Goal: Complete application form: Complete application form

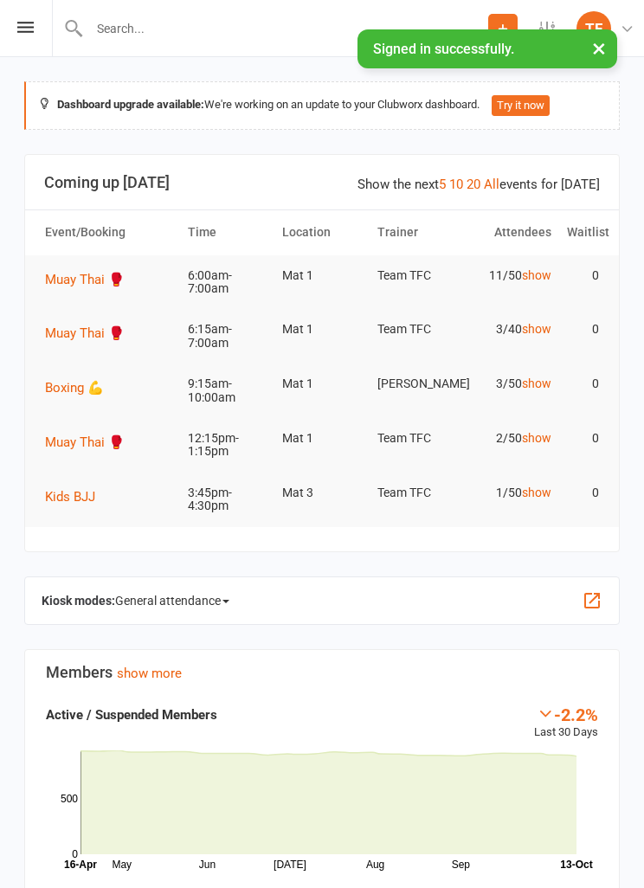
click at [29, 31] on icon at bounding box center [25, 27] width 16 height 11
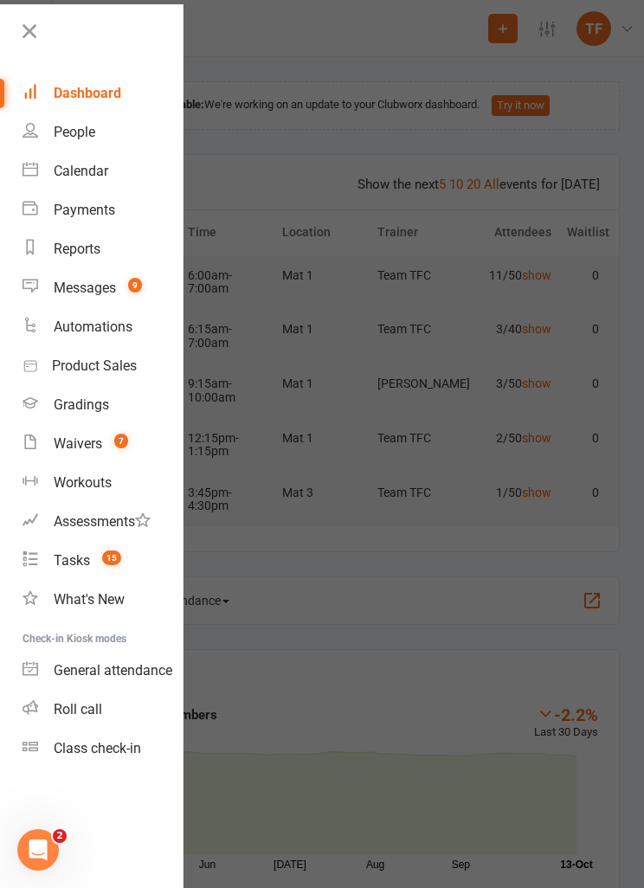
click at [74, 439] on div "Waivers" at bounding box center [78, 443] width 48 height 16
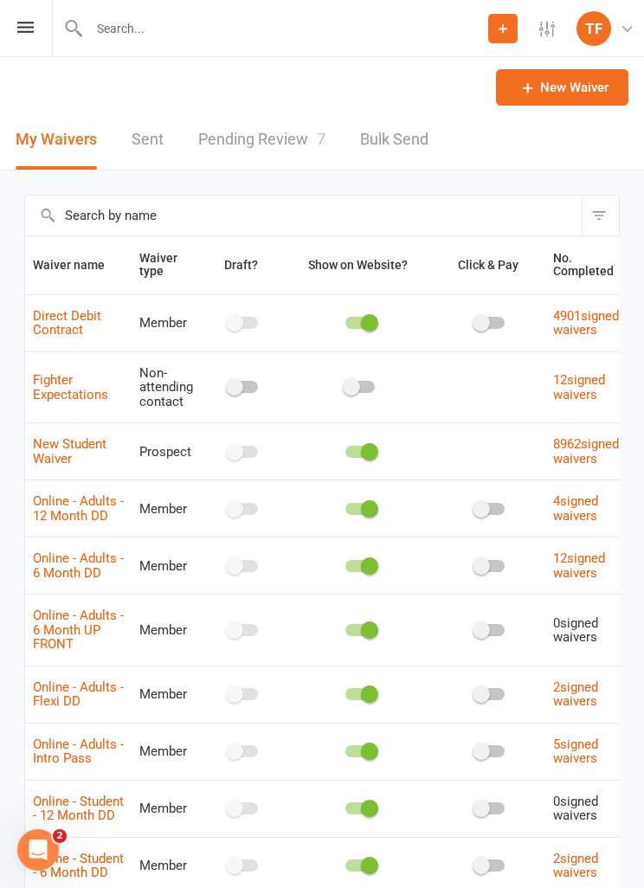
click at [246, 128] on link "Pending Review 7" at bounding box center [261, 140] width 127 height 60
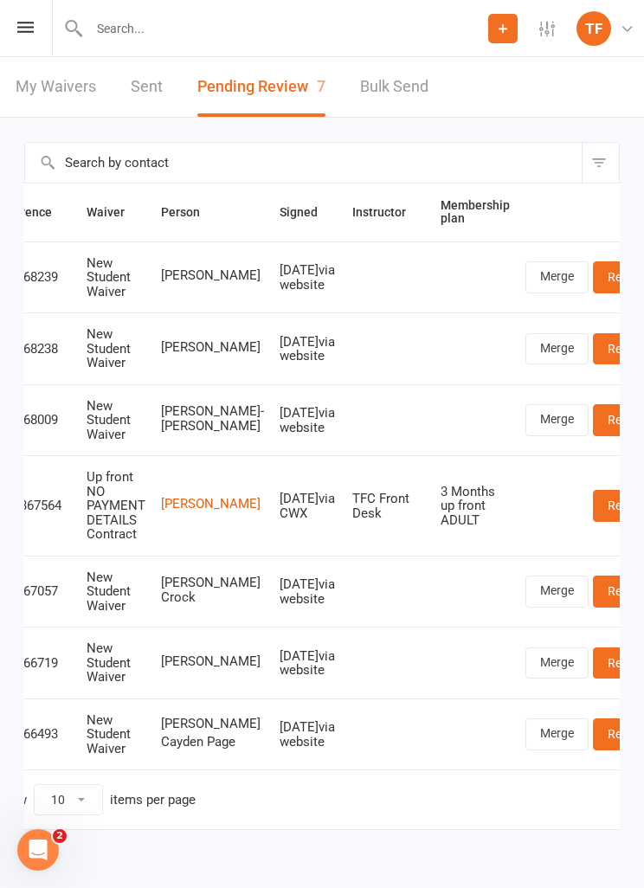
scroll to position [0, 37]
click at [594, 348] on link "Review" at bounding box center [628, 348] width 68 height 31
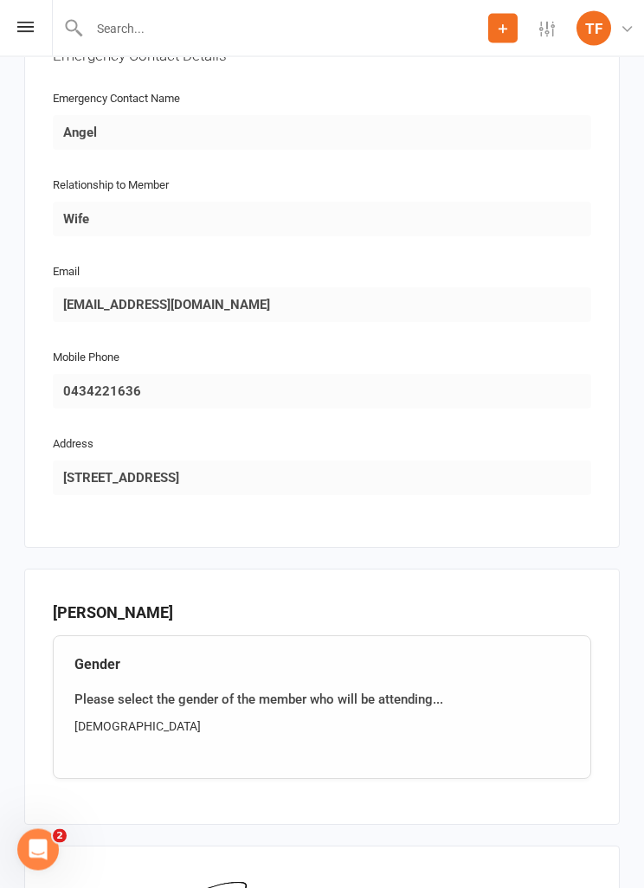
scroll to position [1422, 0]
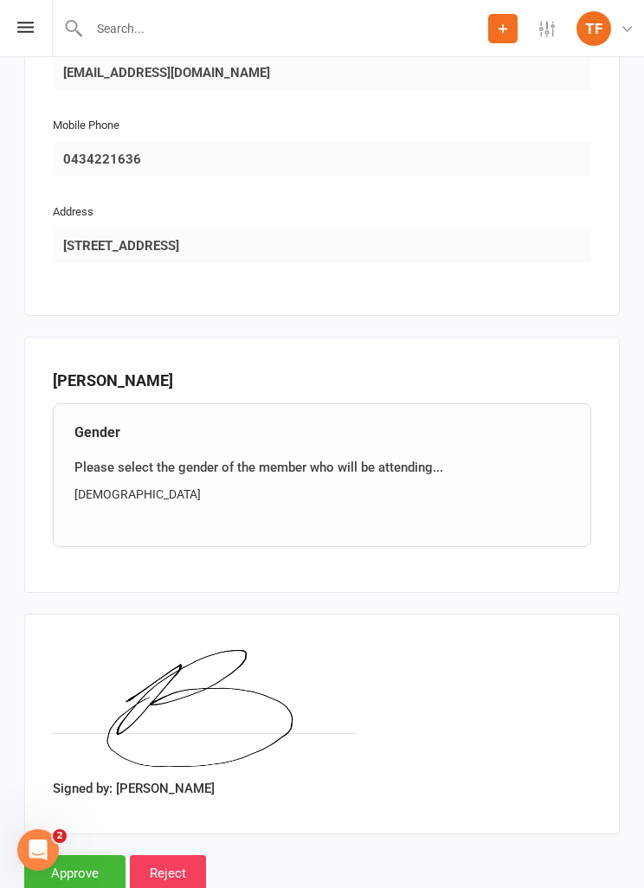
click at [15, 31] on div "Prospect Member Non-attending contact Class / event Appointment Grading event T…" at bounding box center [322, 28] width 644 height 57
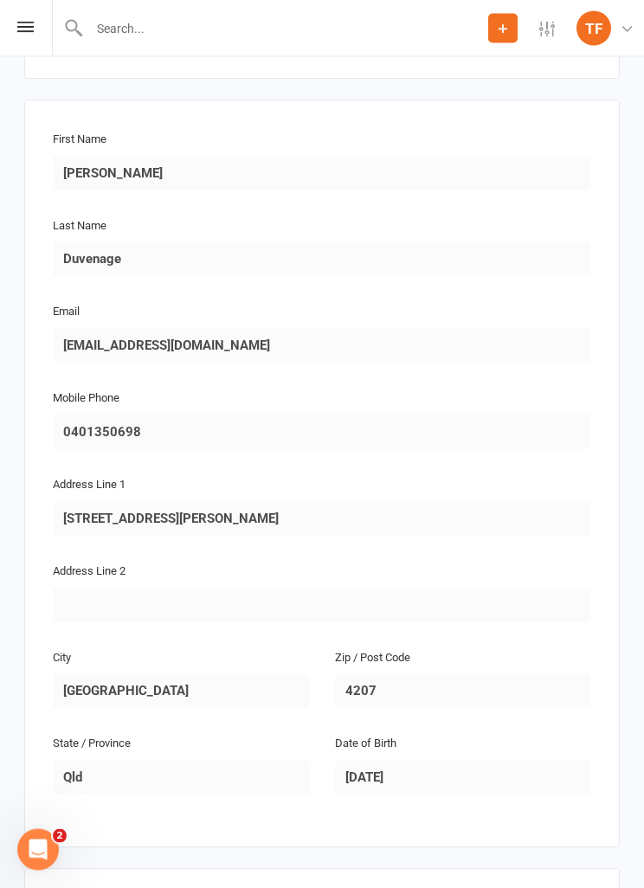
scroll to position [0, 0]
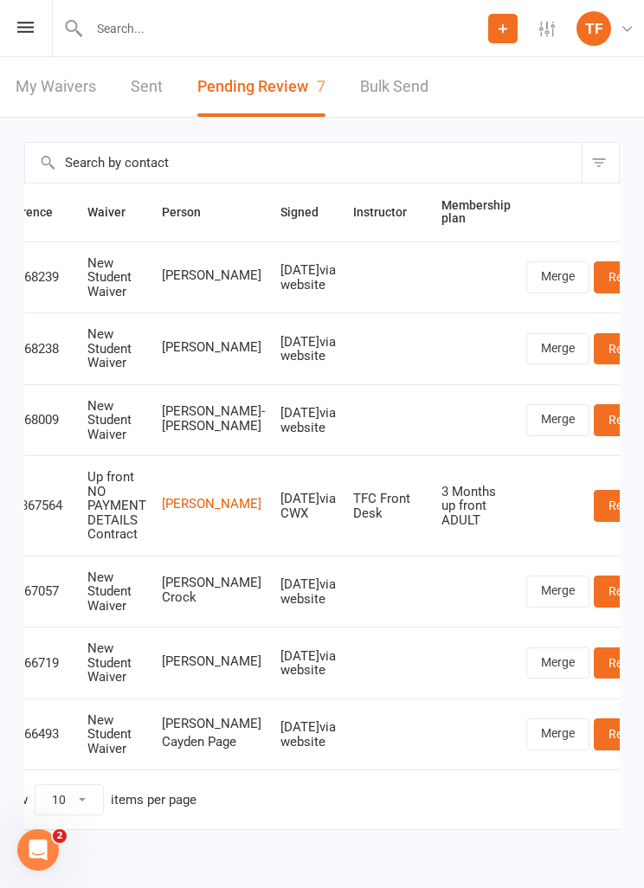
scroll to position [0, 37]
click at [594, 338] on link "Review" at bounding box center [628, 348] width 68 height 31
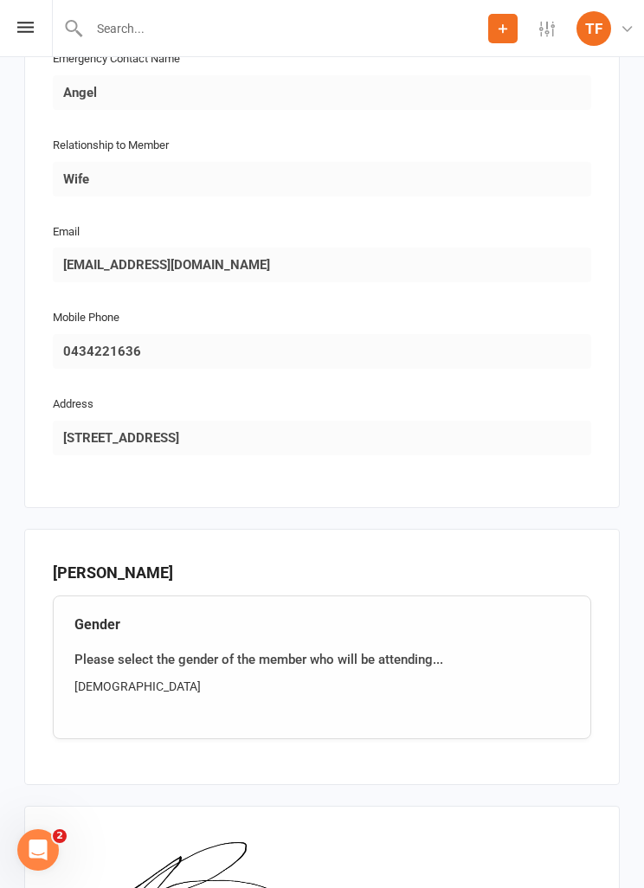
scroll to position [1422, 0]
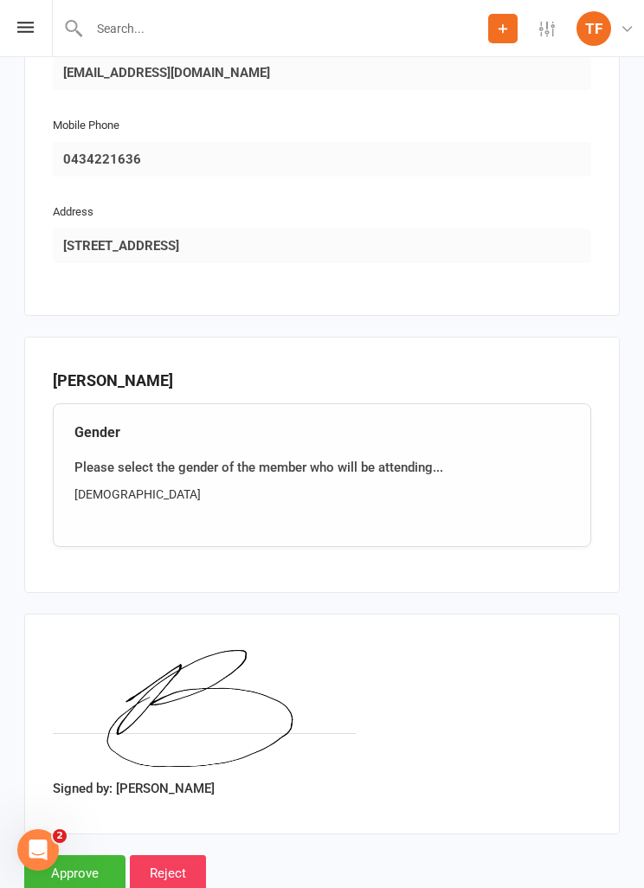
click at [92, 856] on input "Approve" at bounding box center [74, 873] width 101 height 36
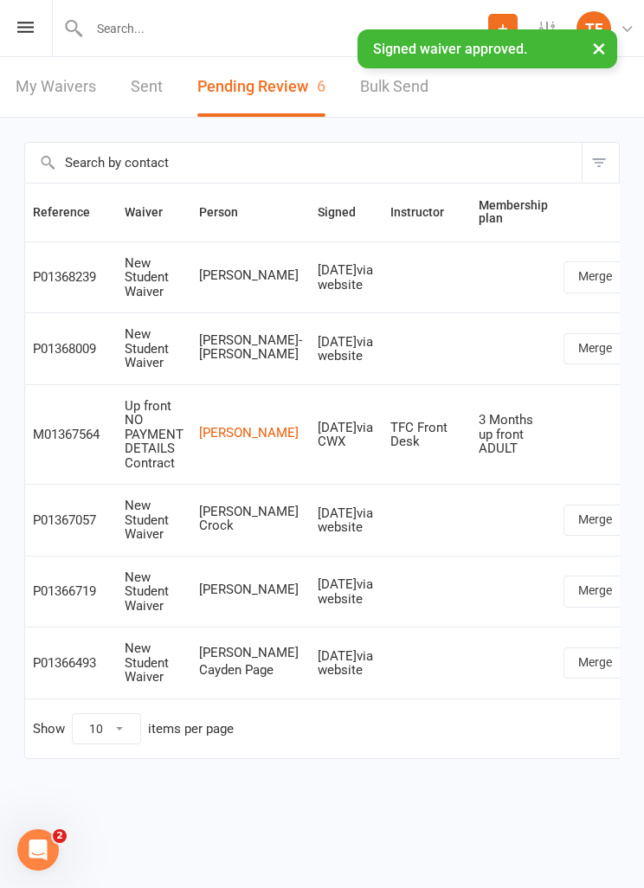
click at [8, 21] on div "Prospect Member Non-attending contact Class / event Appointment Grading event T…" at bounding box center [322, 28] width 644 height 57
click at [48, 16] on div "Prospect Member Non-attending contact Class / event Appointment Grading event T…" at bounding box center [322, 28] width 644 height 57
click at [29, 24] on icon at bounding box center [25, 27] width 16 height 11
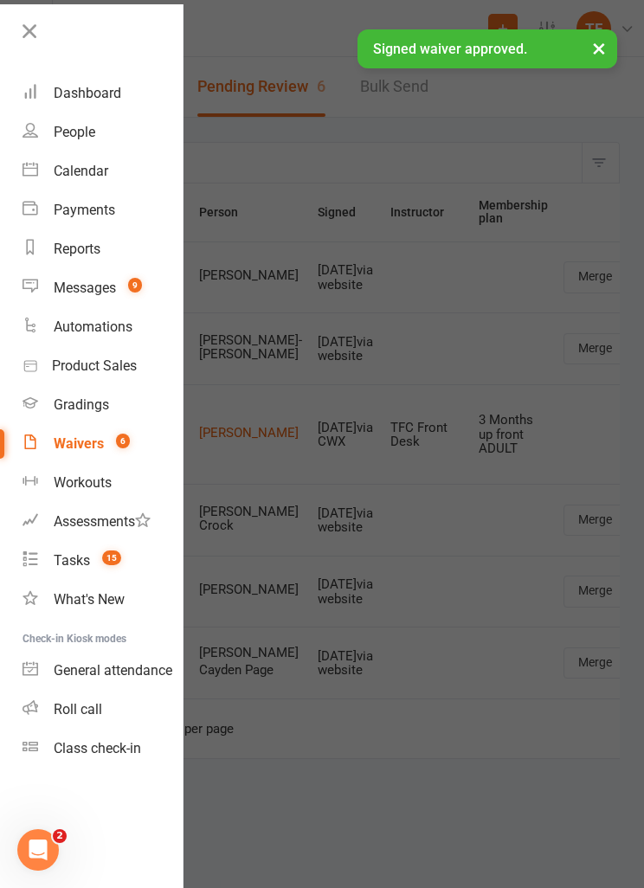
click at [67, 134] on div "People" at bounding box center [75, 132] width 42 height 16
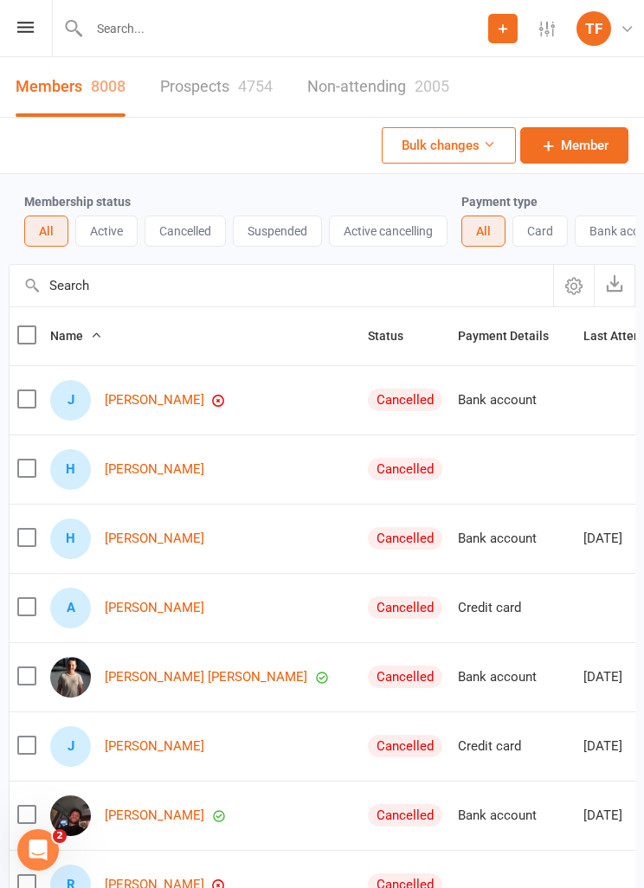
click at [191, 93] on link "Prospects 4754" at bounding box center [216, 87] width 113 height 60
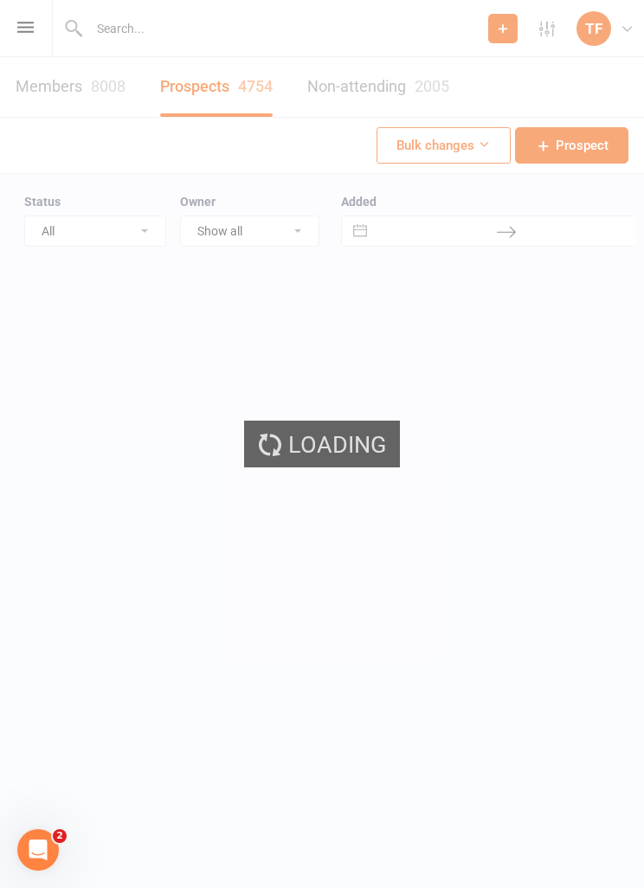
select select "25"
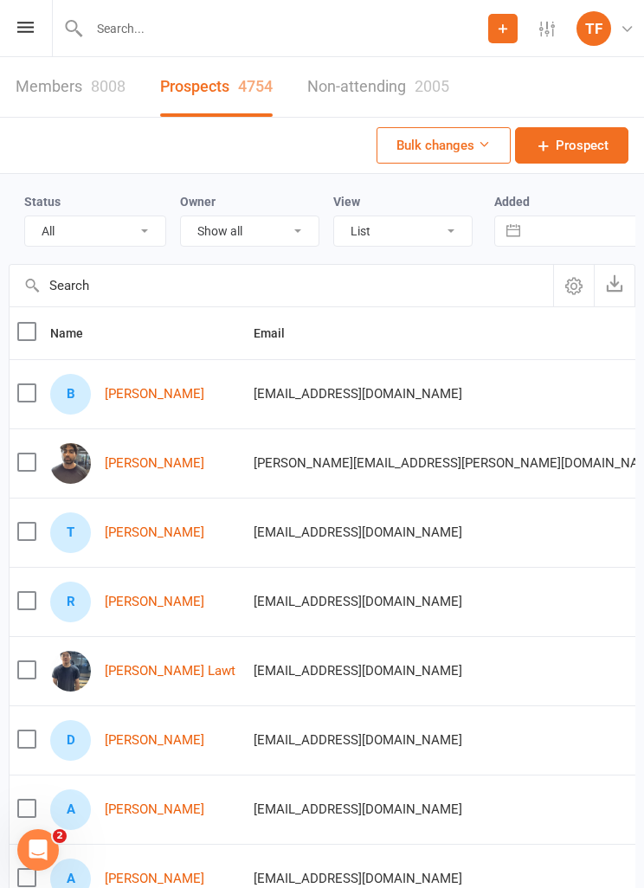
click at [143, 396] on link "[PERSON_NAME]" at bounding box center [155, 394] width 100 height 15
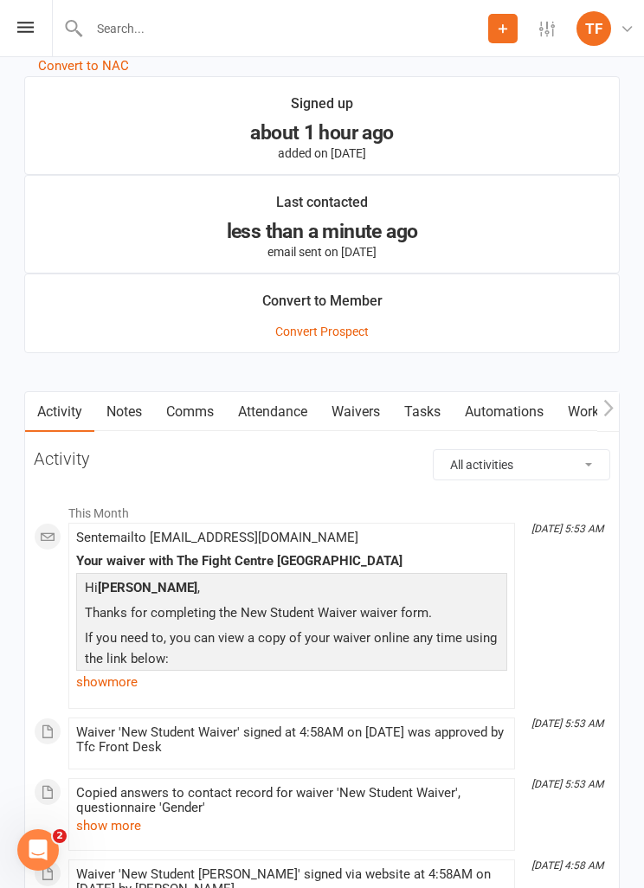
scroll to position [1778, 0]
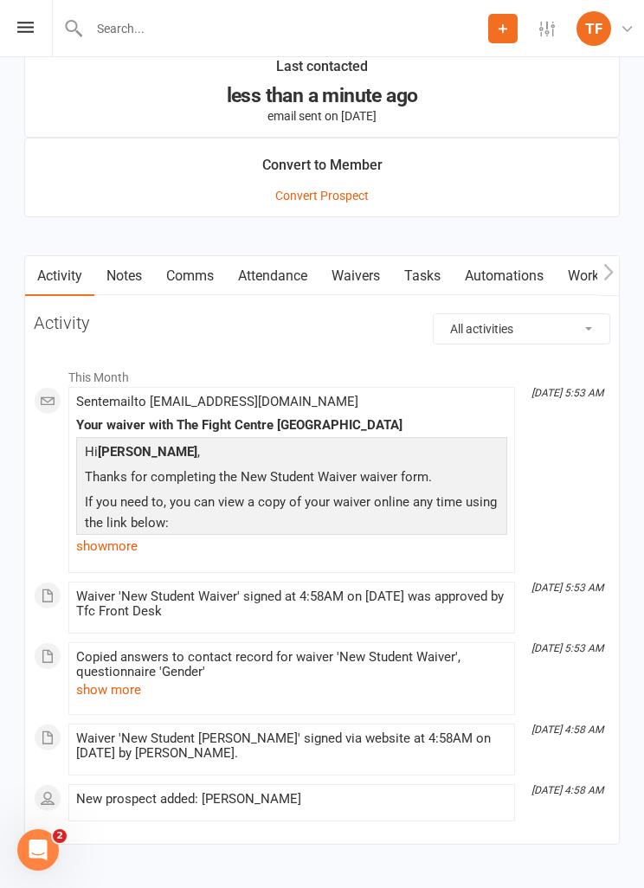
click at [346, 265] on link "Waivers" at bounding box center [355, 276] width 73 height 40
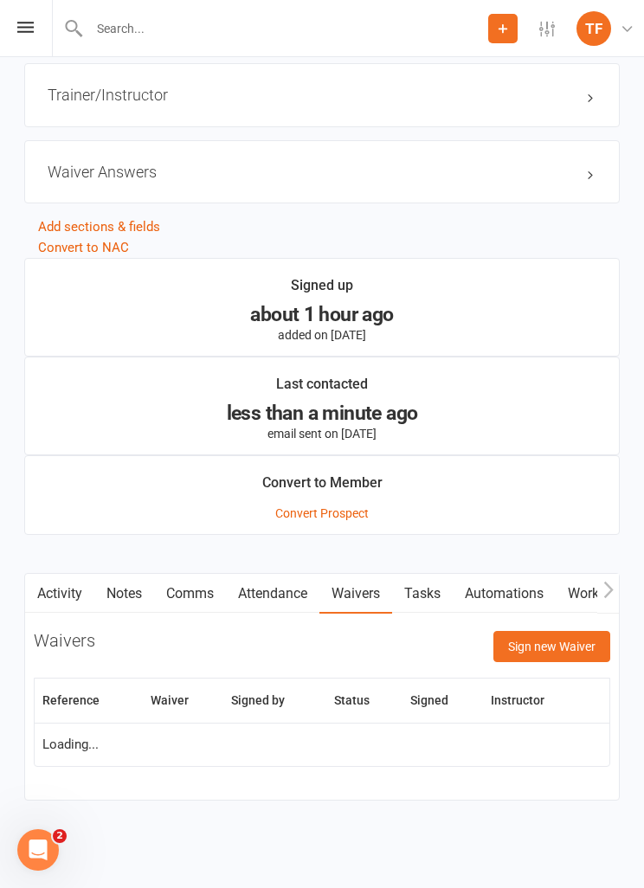
scroll to position [1461, 0]
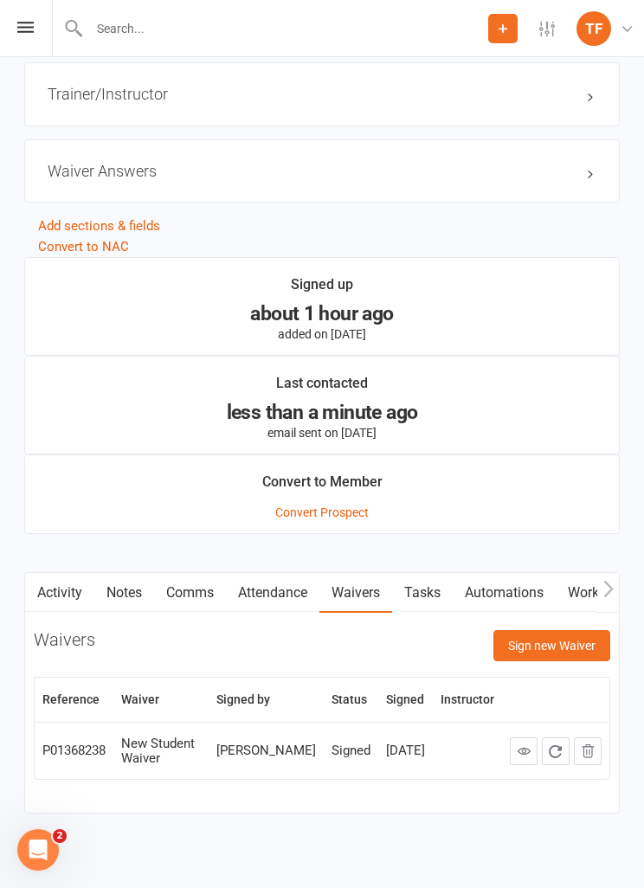
click at [532, 630] on button "Sign new Waiver" at bounding box center [551, 645] width 117 height 31
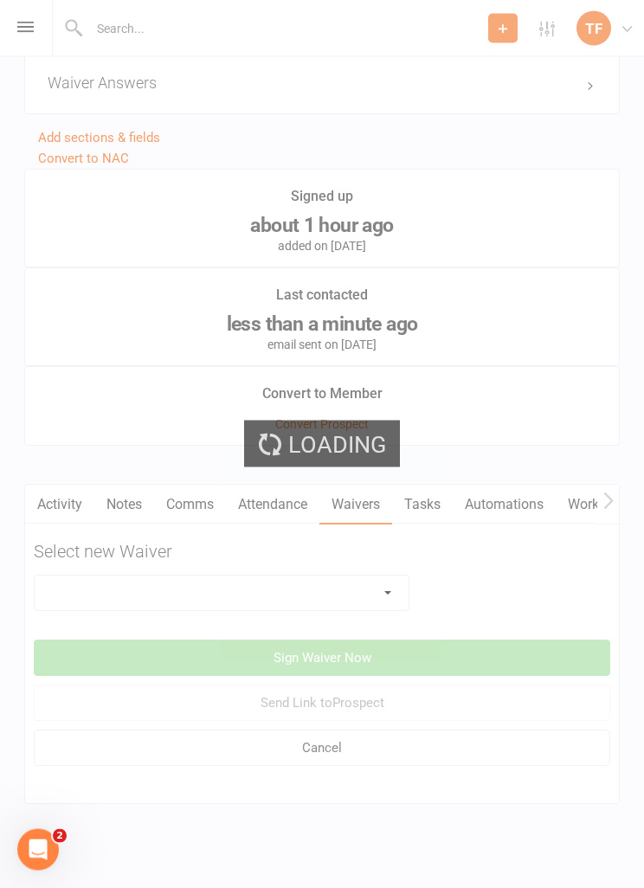
scroll to position [1564, 0]
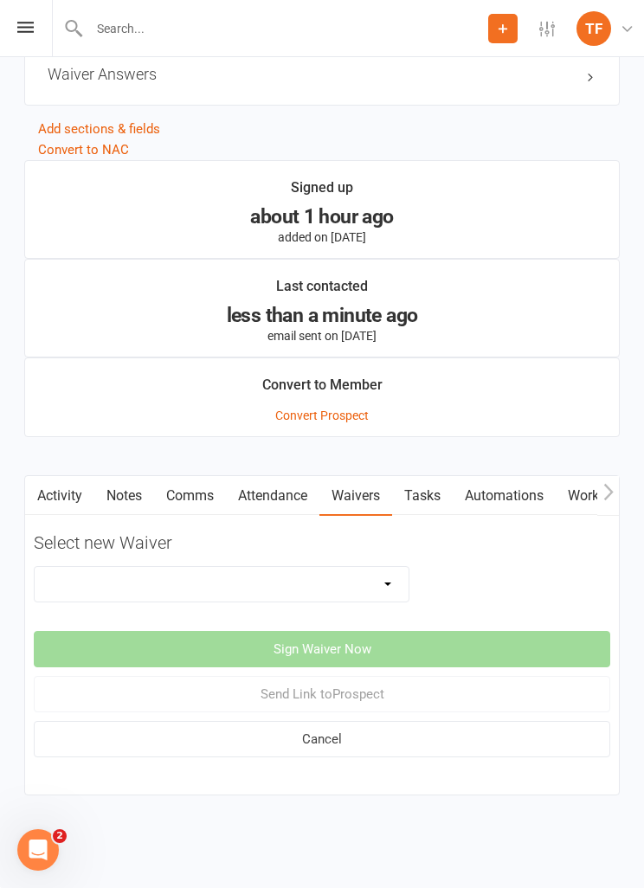
click at [160, 575] on select "Direct Debit Contract New Student Waiver Online - Adults - 12 Month DD Online -…" at bounding box center [222, 584] width 374 height 35
select select "2207"
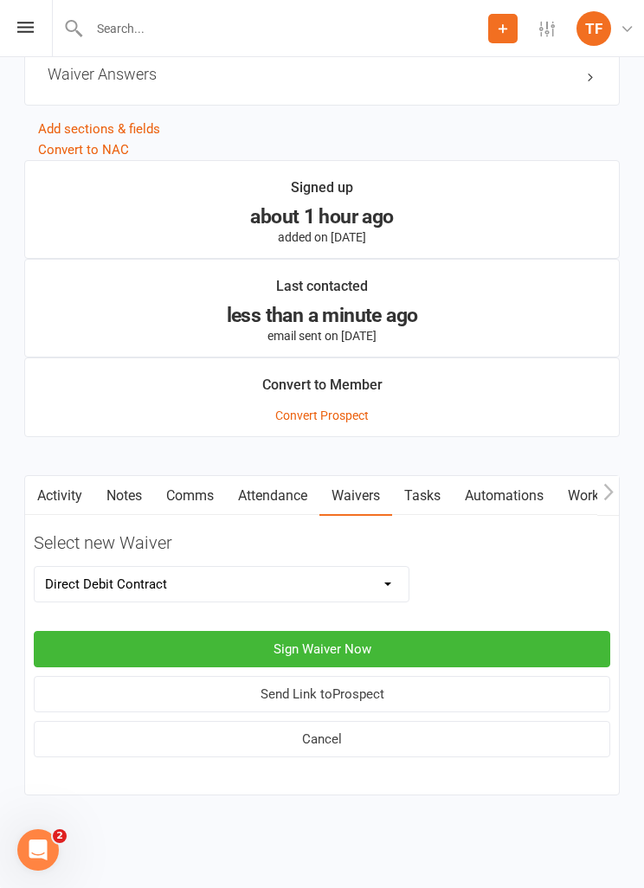
click at [199, 631] on button "Sign Waiver Now" at bounding box center [322, 649] width 576 height 36
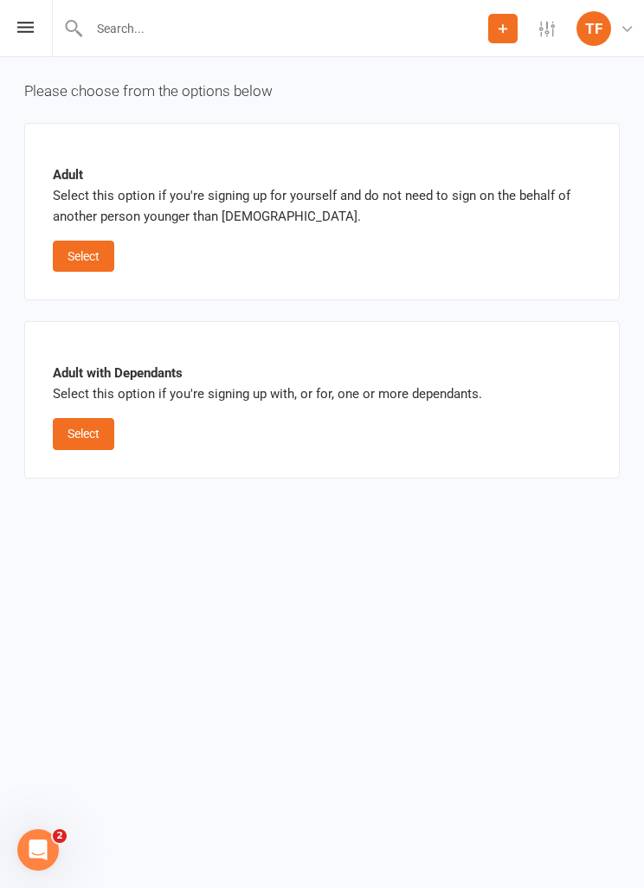
click at [87, 264] on button "Select" at bounding box center [83, 256] width 61 height 31
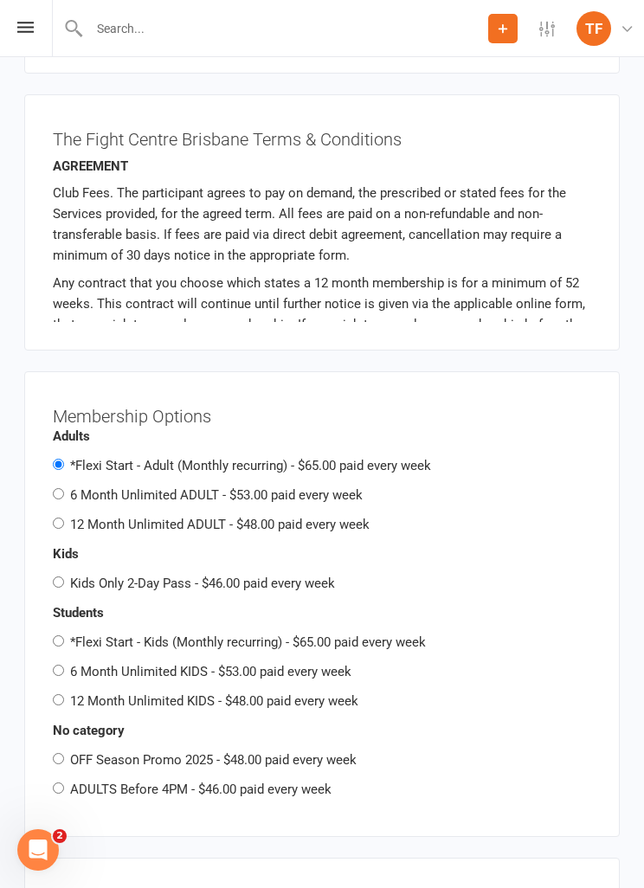
scroll to position [2320, 0]
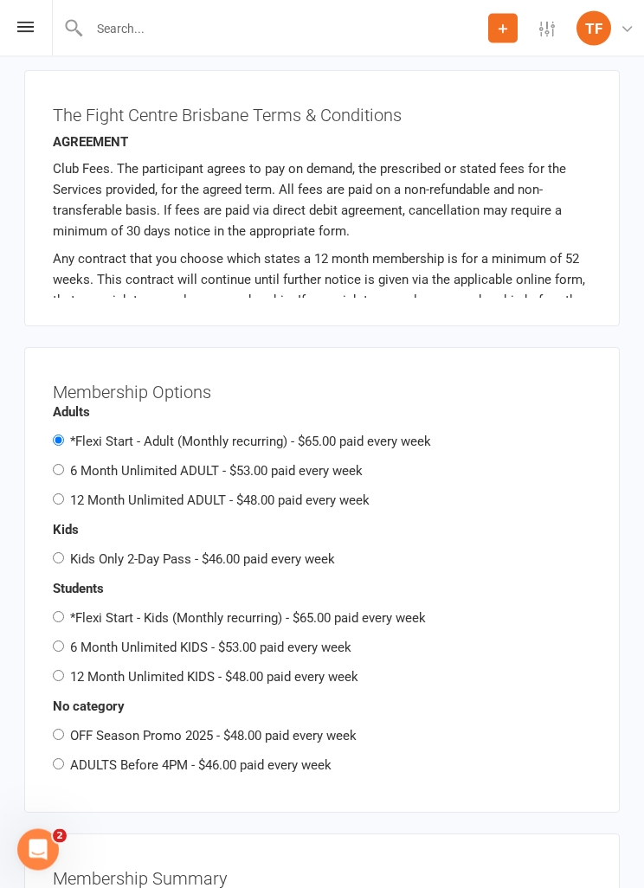
click at [87, 493] on label "12 Month Unlimited ADULT - $48.00 paid every week" at bounding box center [219, 501] width 299 height 16
click at [64, 494] on input "12 Month Unlimited ADULT - $48.00 paid every week" at bounding box center [58, 499] width 11 height 11
radio input "true"
radio input "false"
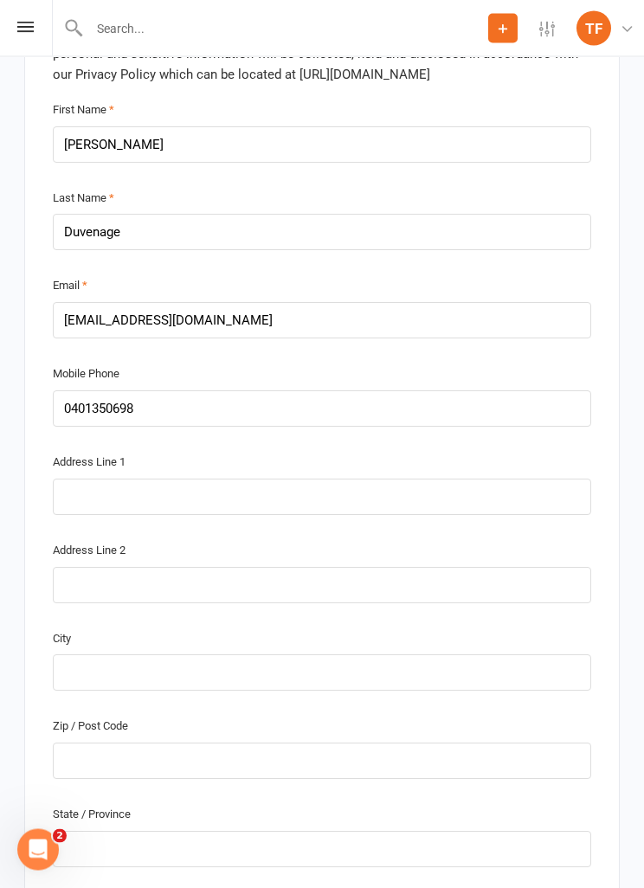
scroll to position [562, 0]
click at [377, 480] on input "text" at bounding box center [322, 498] width 538 height 36
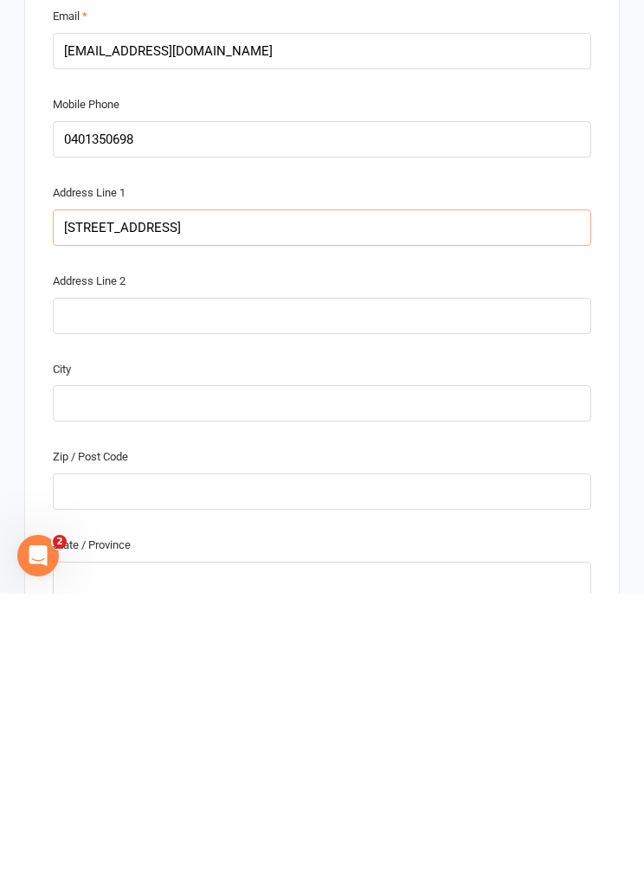
scroll to position [540, 0]
type input "[STREET_ADDRESS]"
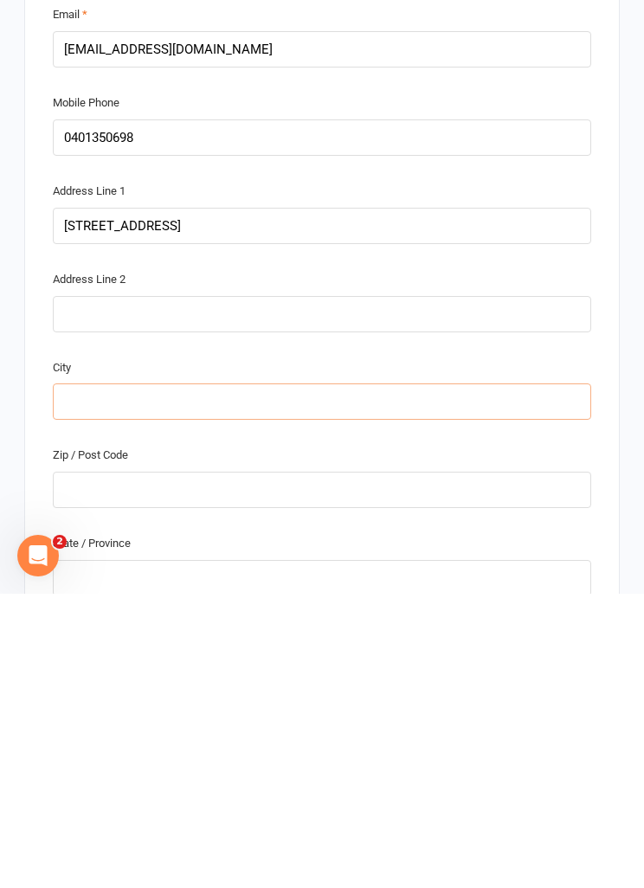
click at [360, 678] on input "text" at bounding box center [322, 696] width 538 height 36
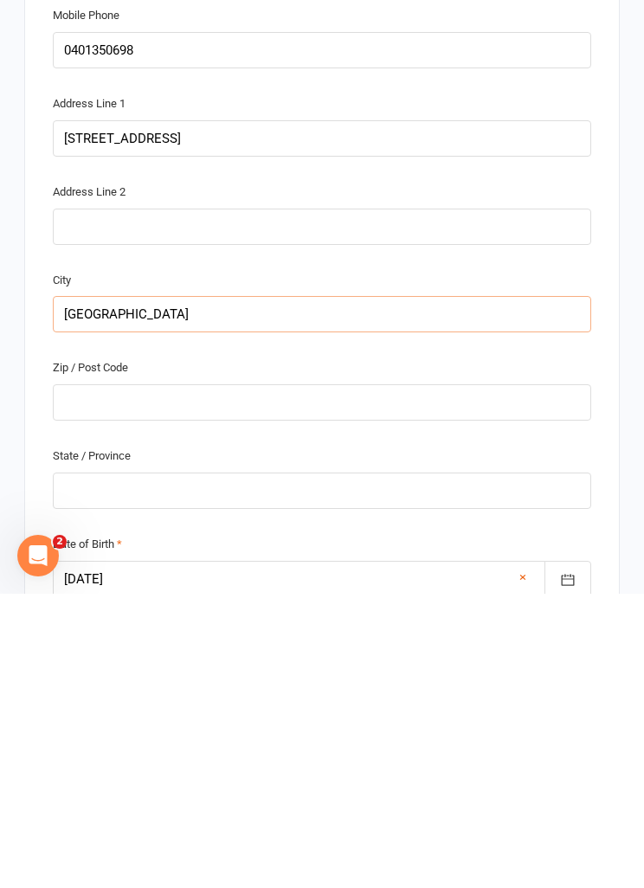
scroll to position [627, 0]
type input "[GEOGRAPHIC_DATA]"
click at [373, 679] on input "text" at bounding box center [322, 697] width 538 height 36
type input "2"
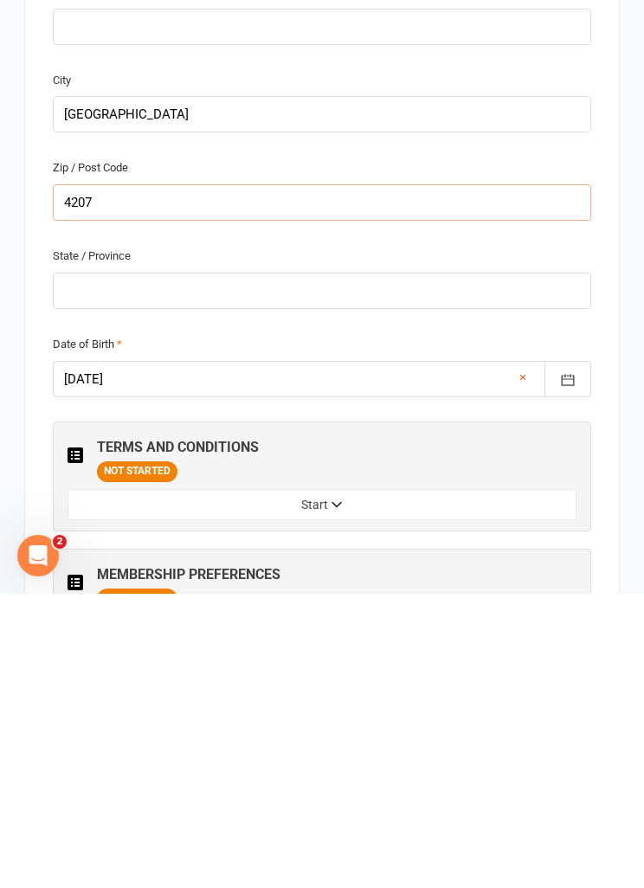
scroll to position [832, 0]
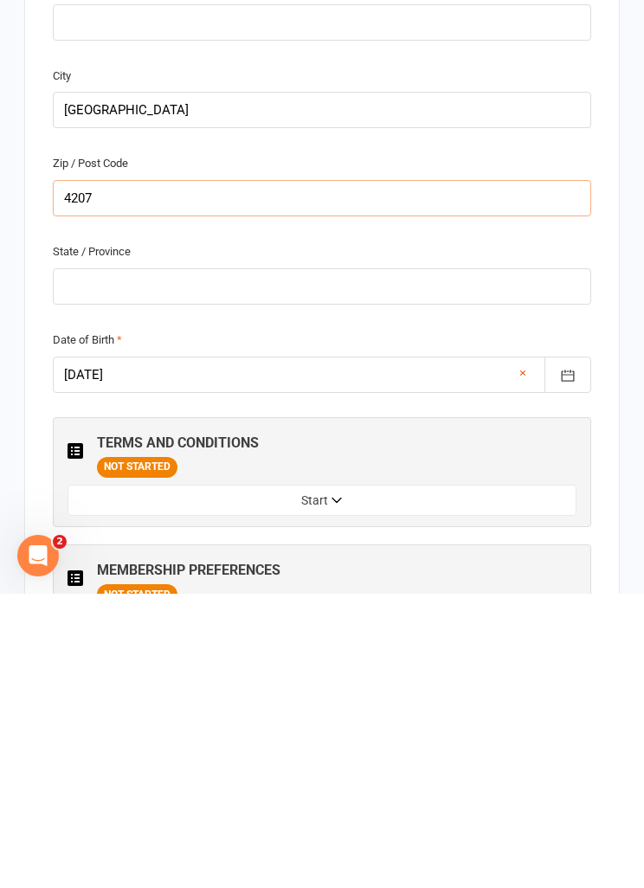
type input "4207"
click at [339, 563] on input "text" at bounding box center [322, 581] width 538 height 36
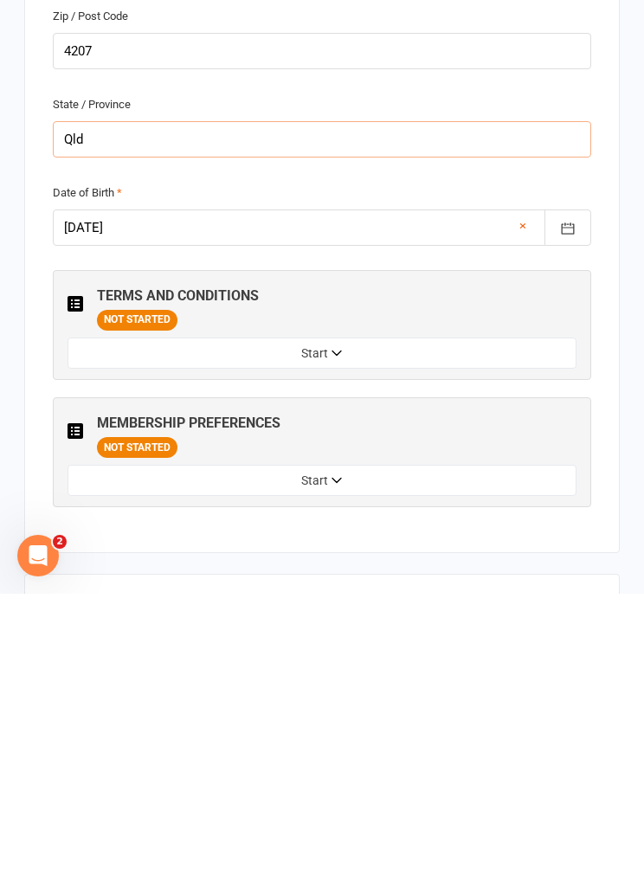
scroll to position [981, 0]
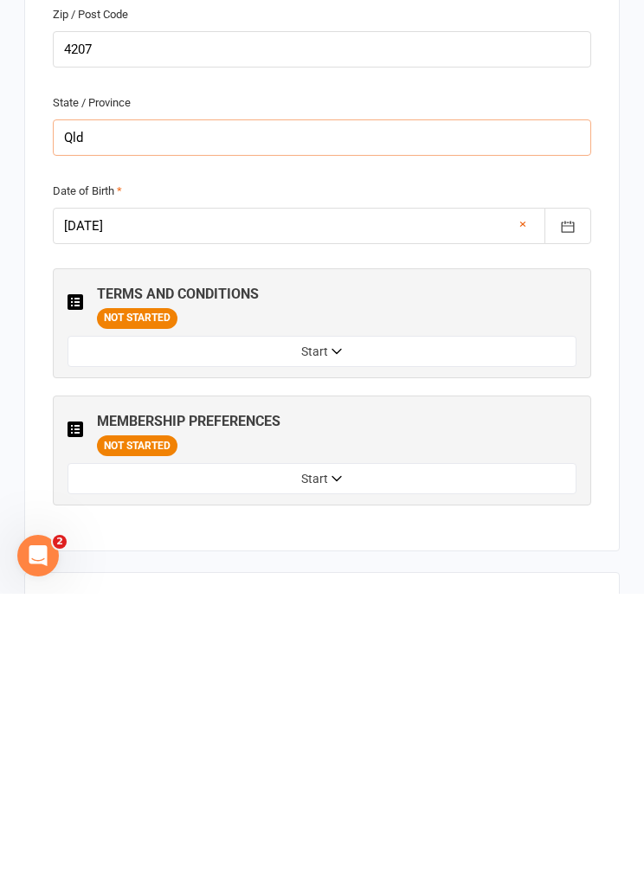
type input "Qld"
click at [339, 630] on button "Start" at bounding box center [322, 645] width 509 height 31
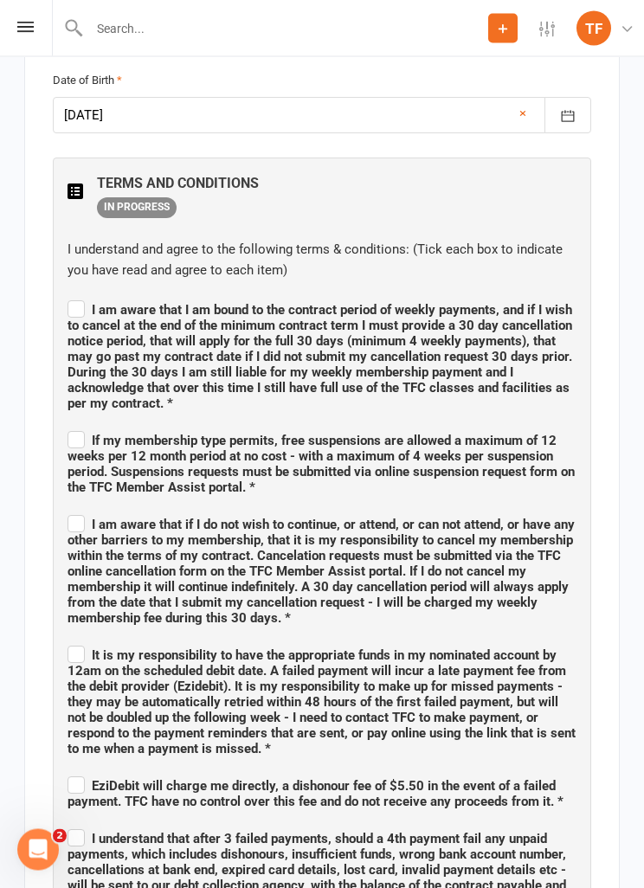
click at [93, 303] on span "I am aware that I am bound to the contract period of weekly payments, and if I …" at bounding box center [320, 357] width 505 height 109
click at [93, 295] on input "I am aware that I am bound to the contract period of weekly payments, and if I …" at bounding box center [322, 295] width 509 height 0
checkbox input "true"
click at [80, 432] on label "If my membership type permits, free suspensions are allowed a maximum of 12 wee…" at bounding box center [322, 462] width 509 height 68
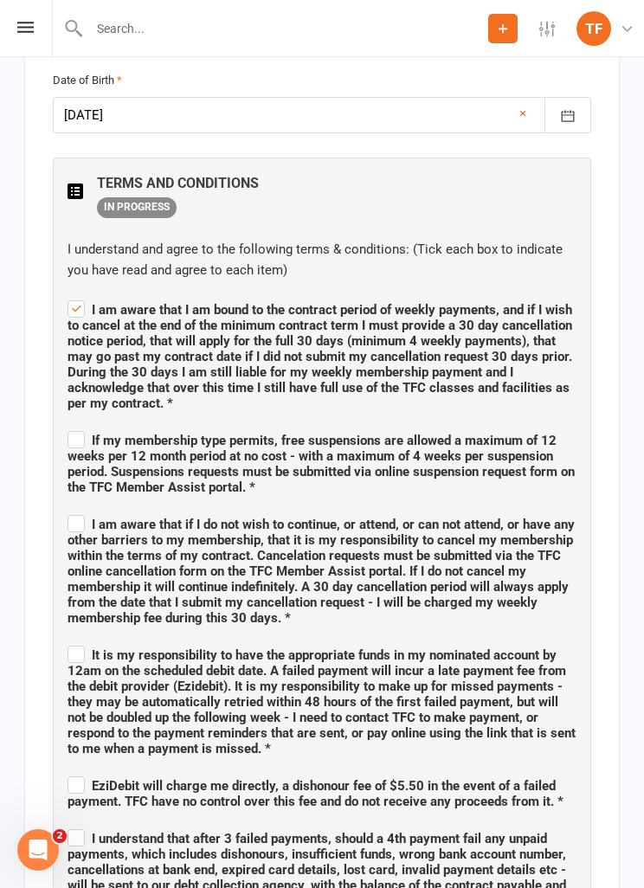
click at [80, 425] on input "If my membership type permits, free suspensions are allowed a maximum of 12 wee…" at bounding box center [322, 425] width 509 height 0
checkbox input "true"
click at [82, 515] on label "I am aware that if I do not wish to continue, or attend, or can not attend, or …" at bounding box center [322, 569] width 509 height 114
click at [82, 509] on input "I am aware that if I do not wish to continue, or attend, or can not attend, or …" at bounding box center [322, 509] width 509 height 0
checkbox input "true"
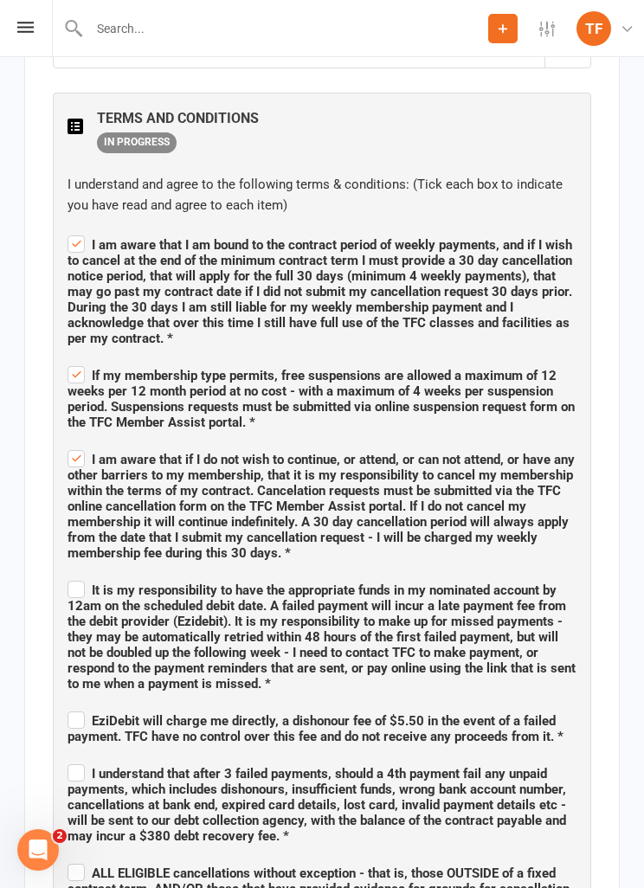
scroll to position [1449, 0]
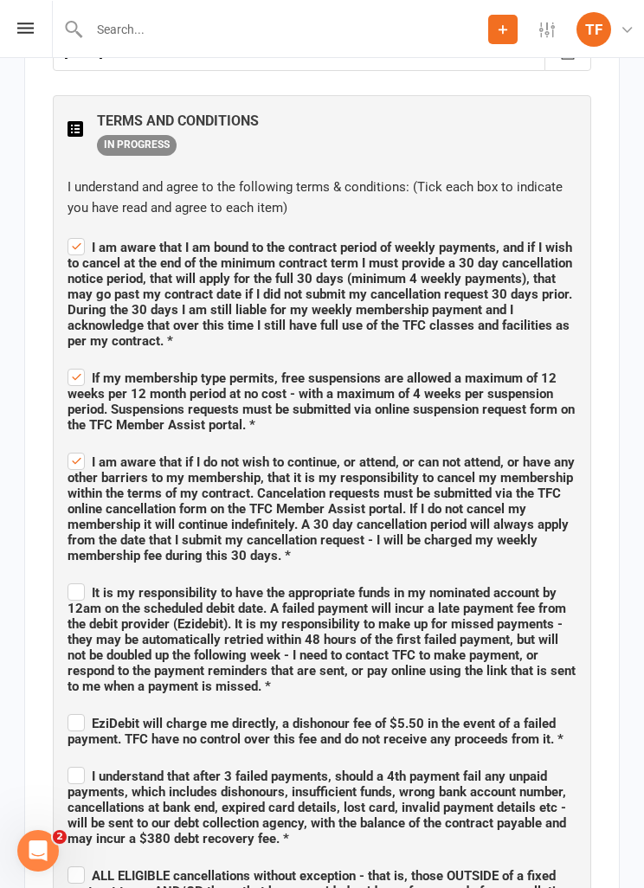
click at [48, 604] on div "Member Details Instructions Please complete all sections below Please note that…" at bounding box center [321, 264] width 595 height 2597
click at [82, 587] on label "It is my responsibility to have the appropriate funds in my nominated account b…" at bounding box center [322, 636] width 509 height 114
click at [82, 576] on input "It is my responsibility to have the appropriate funds in my nominated account b…" at bounding box center [322, 576] width 509 height 0
checkbox input "true"
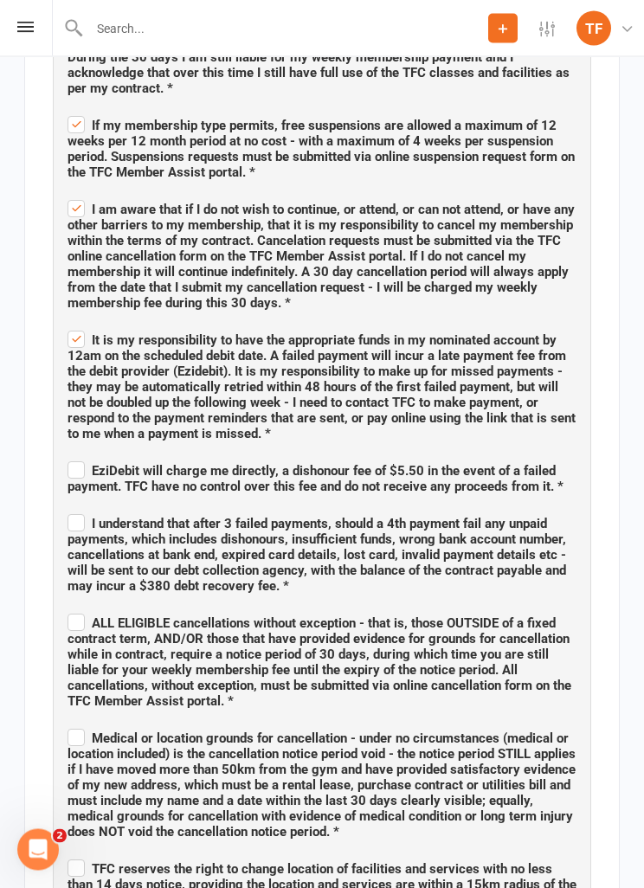
click at [72, 467] on label "EziDebit will charge me directly, a dishonour fee of $5.50 in the event of a fa…" at bounding box center [322, 477] width 509 height 36
click at [72, 456] on input "EziDebit will charge me directly, a dishonour fee of $5.50 in the event of a fa…" at bounding box center [322, 456] width 509 height 0
checkbox input "true"
click at [74, 511] on span "I understand that after 3 failed payments, should a 4th payment fail any unpaid…" at bounding box center [322, 552] width 509 height 83
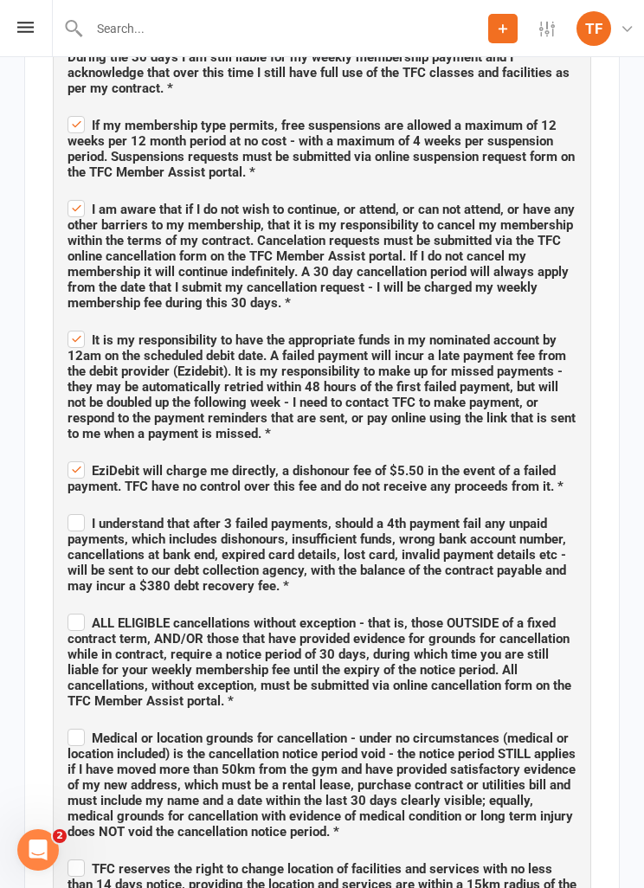
click at [74, 508] on input "I understand that after 3 failed payments, should a 4th payment fail any unpaid…" at bounding box center [322, 508] width 509 height 0
checkbox input "true"
click at [87, 622] on span "ALL ELIGIBLE cancellations without exception - that is, those OUTSIDE of a fixe…" at bounding box center [320, 661] width 504 height 93
click at [87, 608] on input "ALL ELIGIBLE cancellations without exception - that is, those OUTSIDE of a fixe…" at bounding box center [322, 608] width 509 height 0
checkbox input "true"
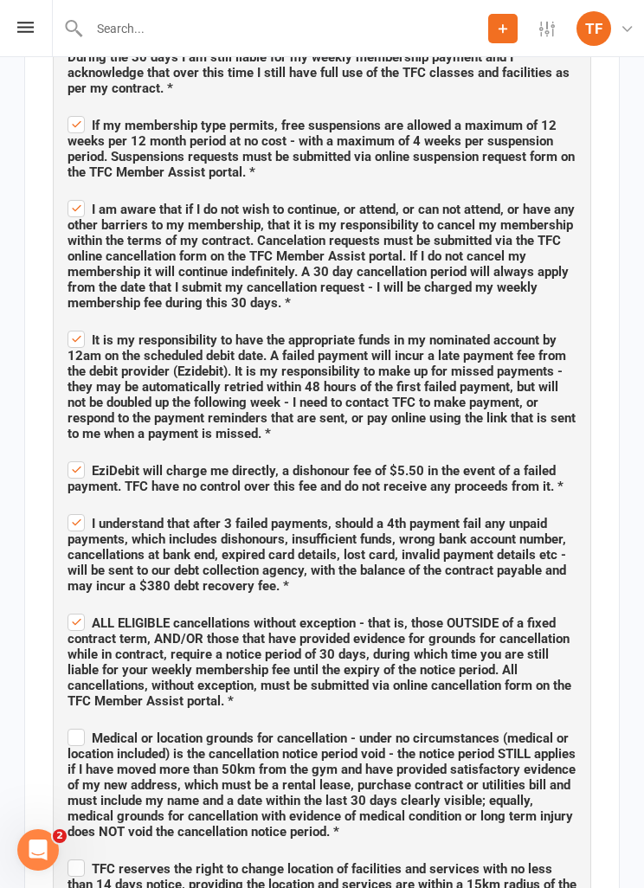
click at [71, 739] on span "Medical or location grounds for cancellation - under no circumstances (medical …" at bounding box center [322, 784] width 508 height 109
click at [71, 723] on input "Medical or location grounds for cancellation - under no circumstances (medical …" at bounding box center [322, 723] width 509 height 0
checkbox input "true"
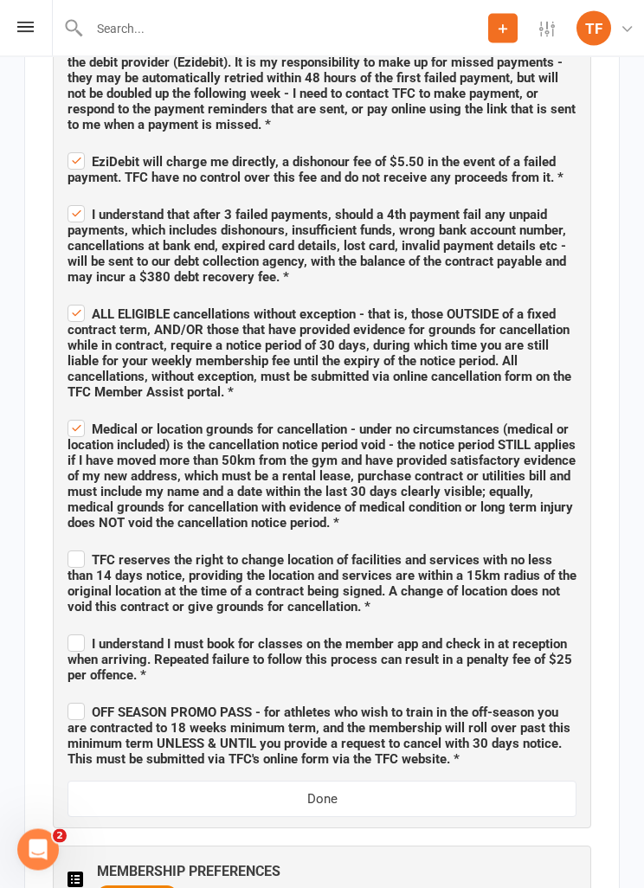
click at [80, 553] on label "TFC reserves the right to change location of facilities and services with no le…" at bounding box center [322, 582] width 509 height 68
click at [80, 545] on input "TFC reserves the right to change location of facilities and services with no le…" at bounding box center [322, 545] width 509 height 0
checkbox input "true"
click at [74, 643] on span "I understand I must book for classes on the member app and check in at receptio…" at bounding box center [320, 659] width 505 height 47
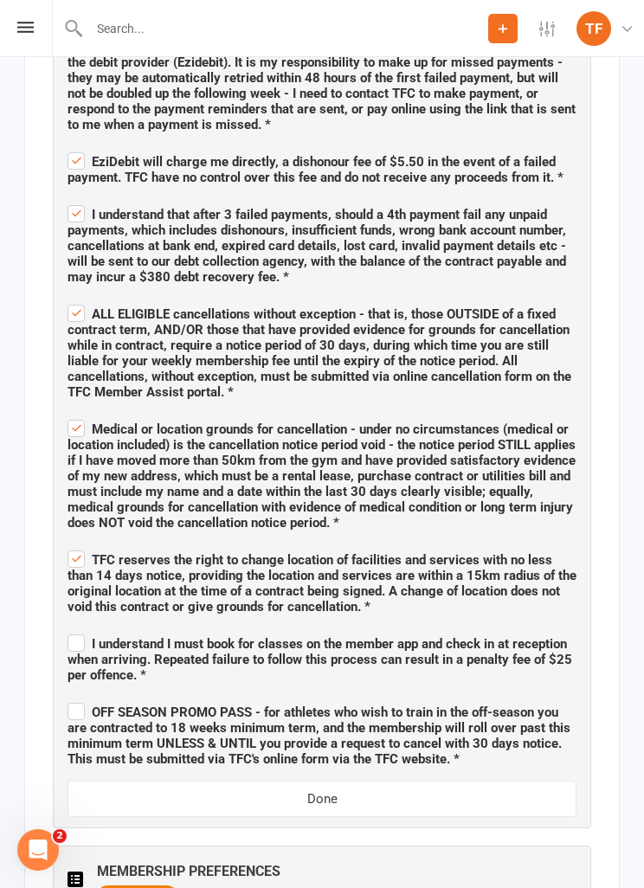
click at [74, 628] on input "I understand I must book for classes on the member app and check in at receptio…" at bounding box center [322, 628] width 509 height 0
checkbox input "true"
click at [87, 707] on span "OFF SEASON PROMO PASS - for athletes who wish to train in the off-season you ar…" at bounding box center [319, 736] width 503 height 62
click at [87, 697] on input "OFF SEASON PROMO PASS - for athletes who wish to train in the off-season you ar…" at bounding box center [322, 697] width 509 height 0
checkbox input "true"
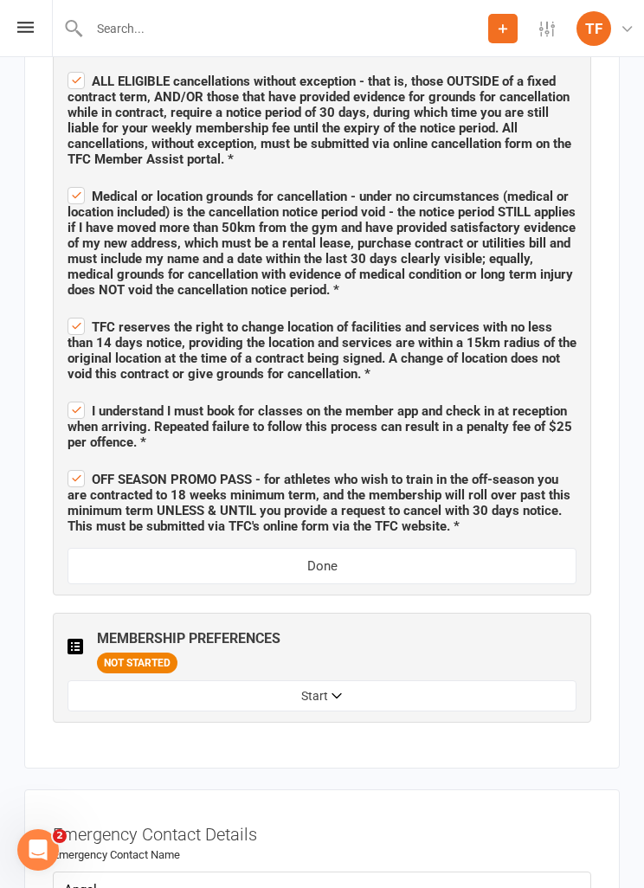
scroll to position [2263, 0]
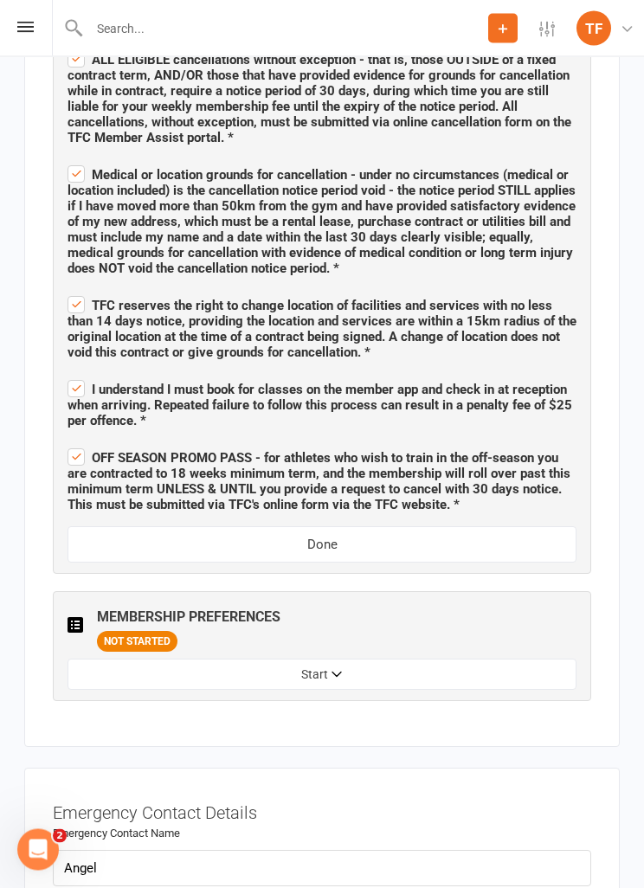
click at [136, 637] on span "NOT STARTED" at bounding box center [137, 642] width 80 height 21
click at [297, 668] on button "Start" at bounding box center [322, 675] width 509 height 31
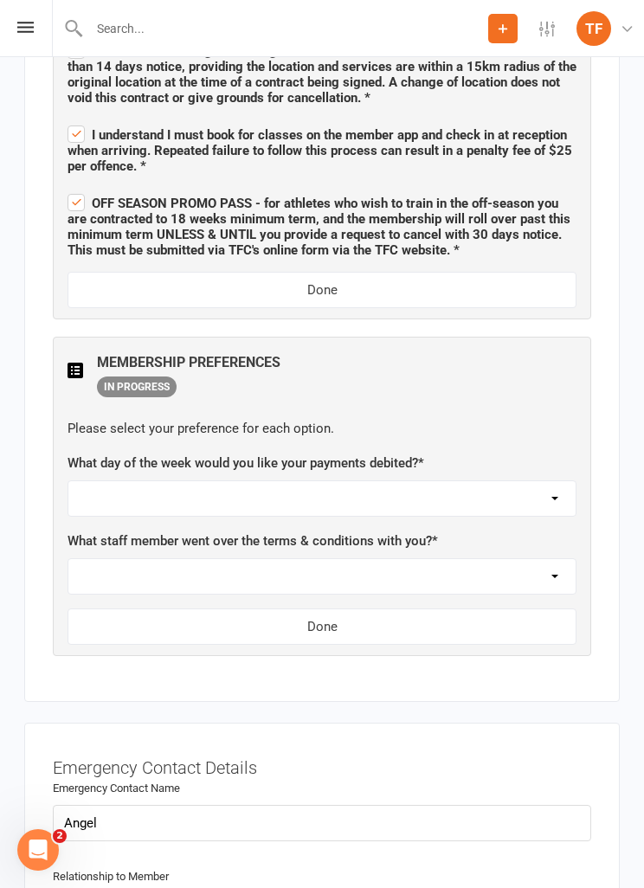
scroll to position [2520, 0]
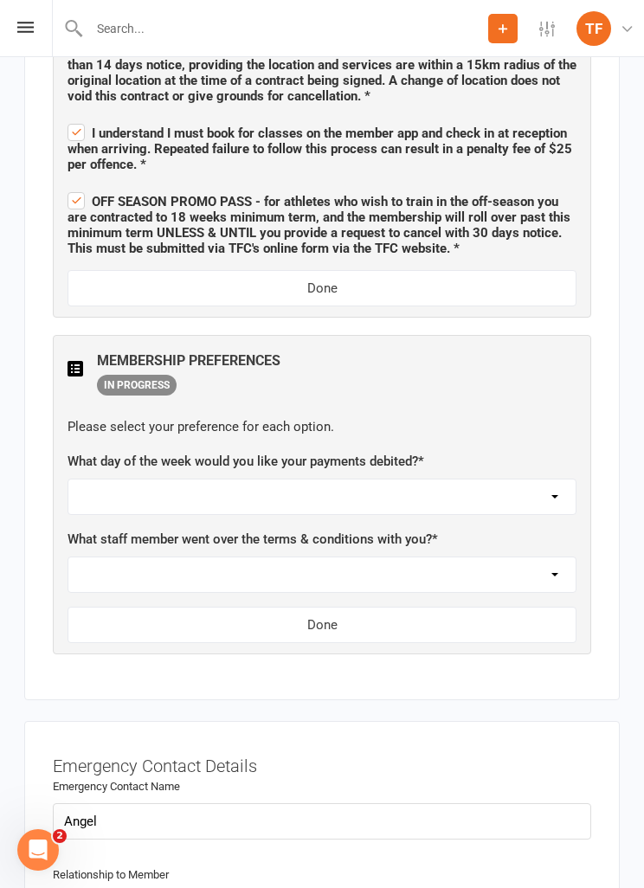
click at [508, 479] on select "[DATE] [DATE] [DATE] [DATE] [DATE]" at bounding box center [321, 496] width 507 height 35
select select "[DATE]"
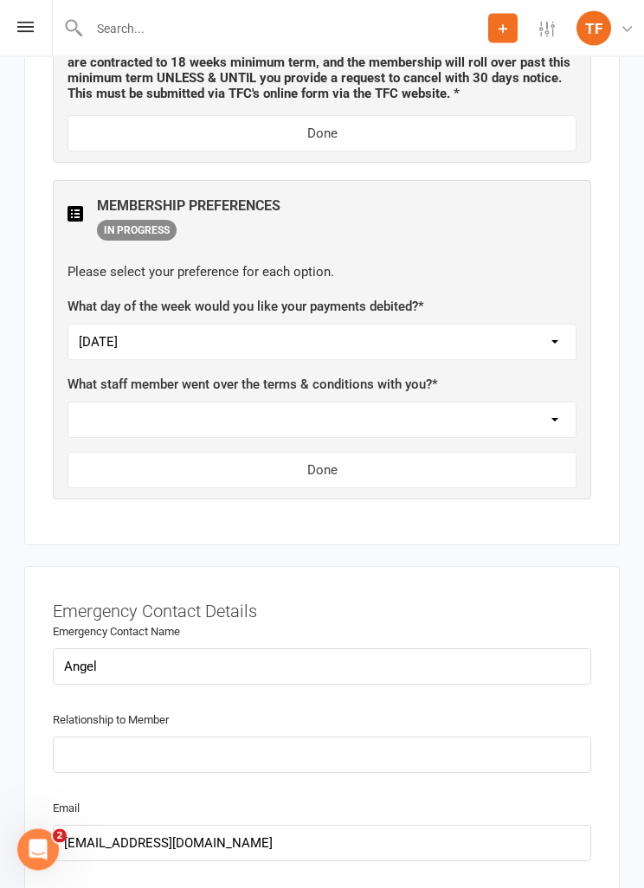
scroll to position [2677, 0]
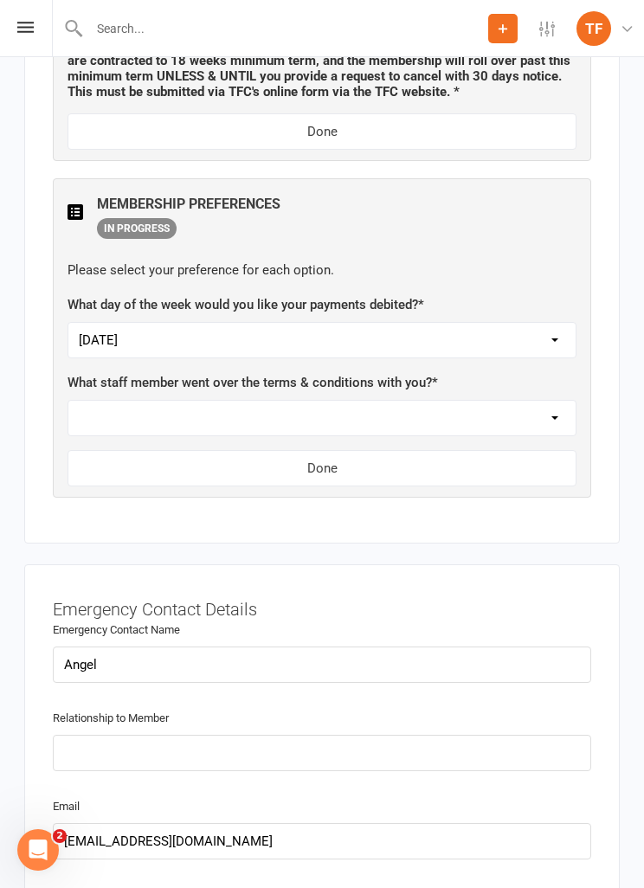
click at [407, 403] on select "Not sure [PERSON_NAME] [PERSON_NAME] [PERSON_NAME] [PERSON_NAME] [PERSON_NAME] …" at bounding box center [321, 418] width 507 height 35
click at [532, 401] on select "Not sure [PERSON_NAME] [PERSON_NAME] [PERSON_NAME] [PERSON_NAME] [PERSON_NAME] …" at bounding box center [321, 418] width 507 height 35
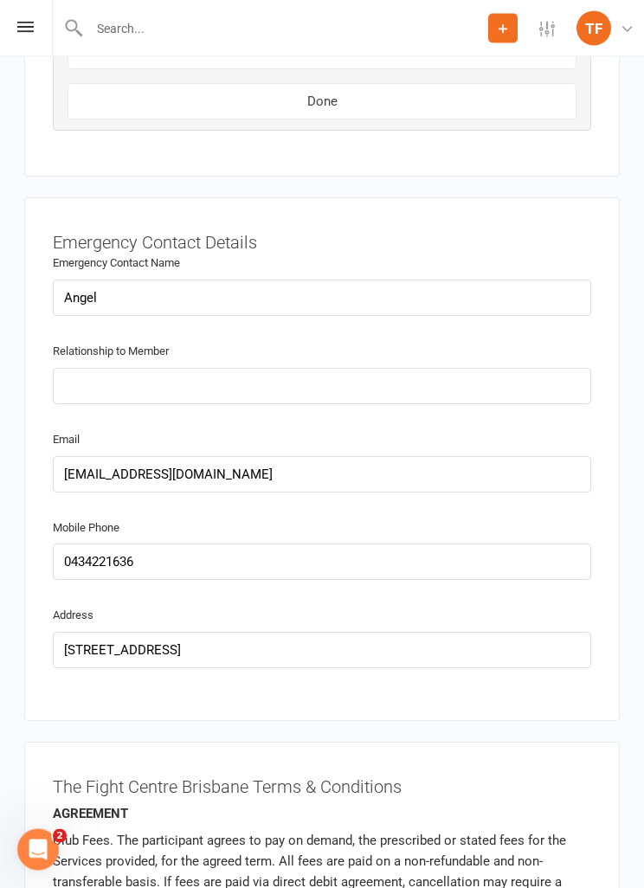
scroll to position [3044, 0]
click at [497, 368] on input "text" at bounding box center [322, 386] width 538 height 36
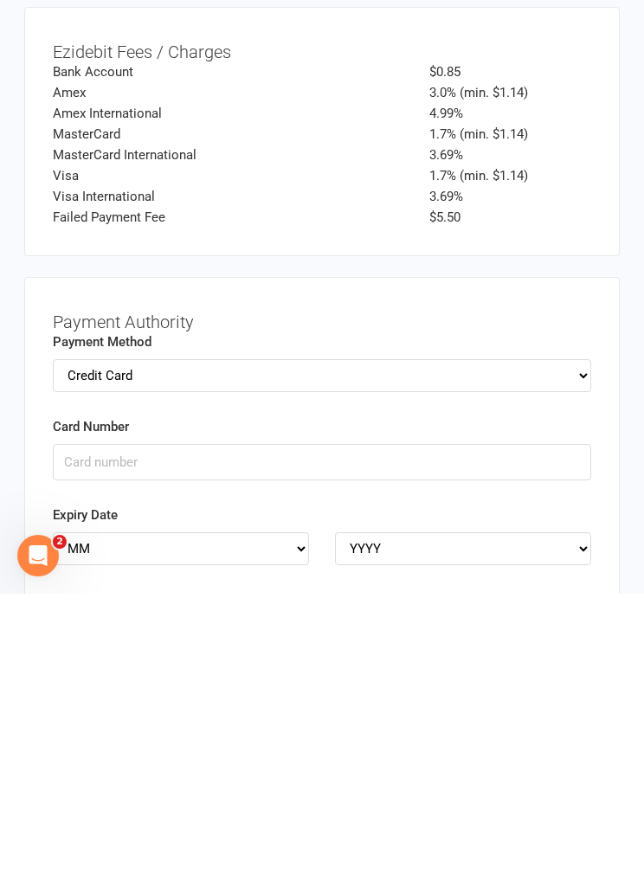
scroll to position [4461, 0]
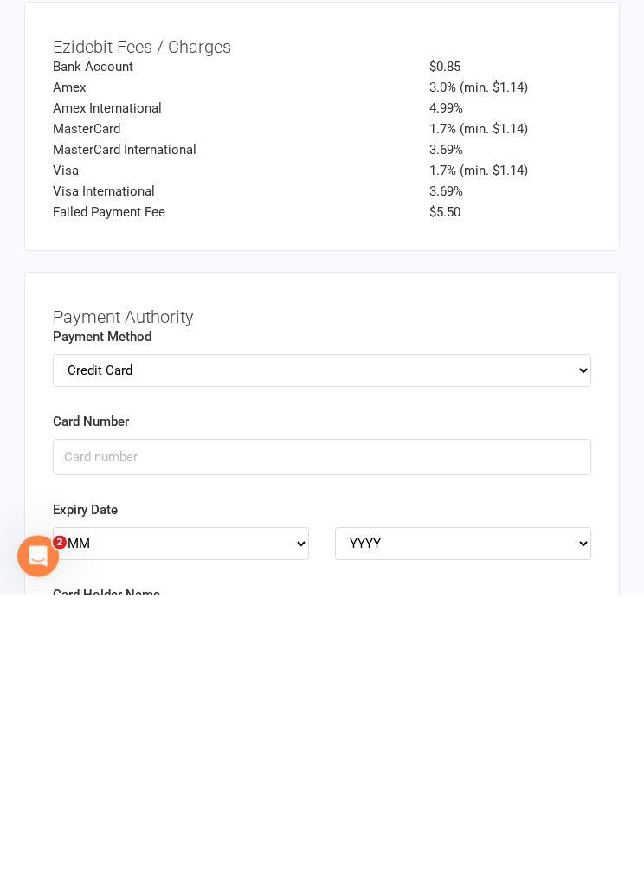
type input "Wife"
click at [479, 733] on input "Card Number" at bounding box center [322, 751] width 538 height 36
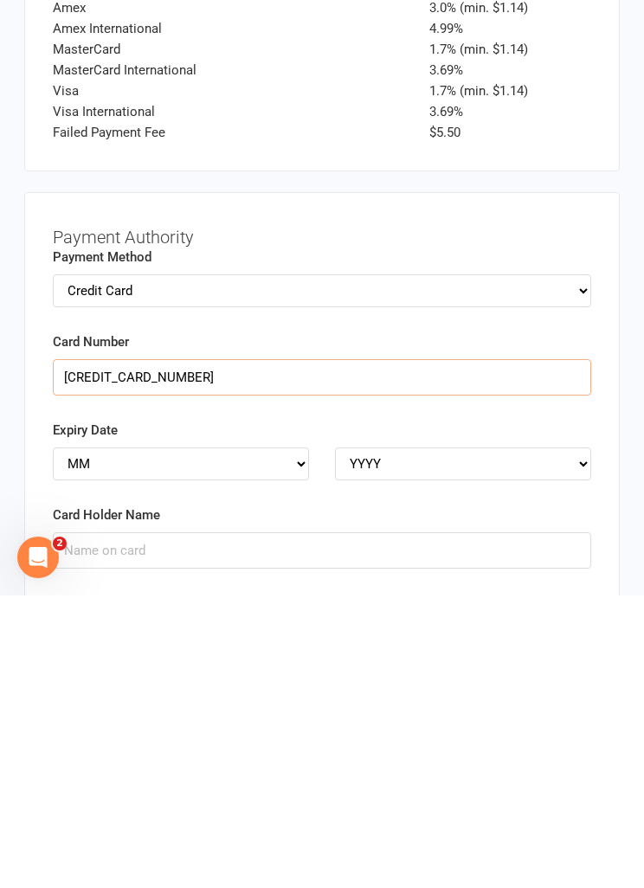
type input "[CREDIT_CARD_NUMBER]"
click at [204, 740] on select "MM 01 02 03 04 05 06 07 08 09 10 11 12" at bounding box center [181, 756] width 256 height 33
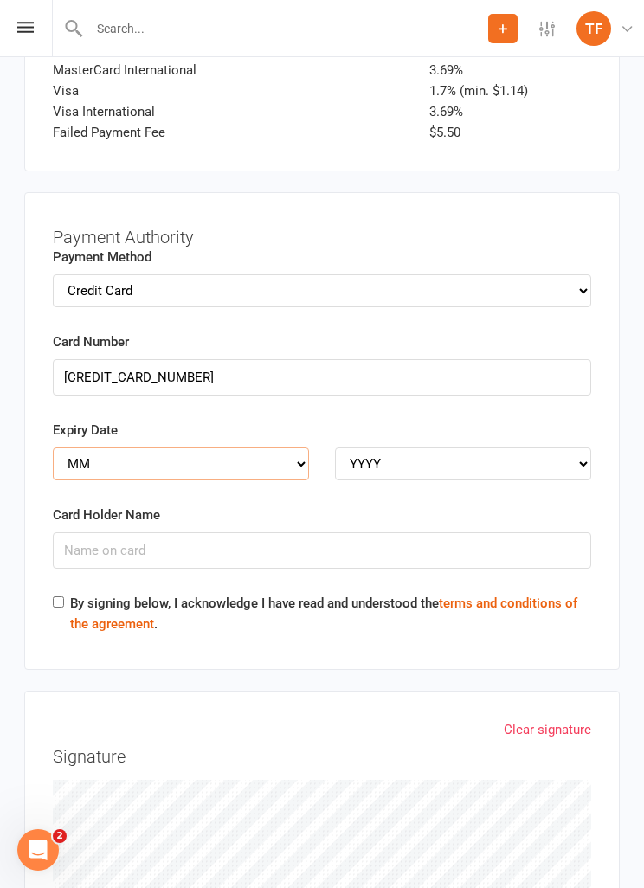
select select "04"
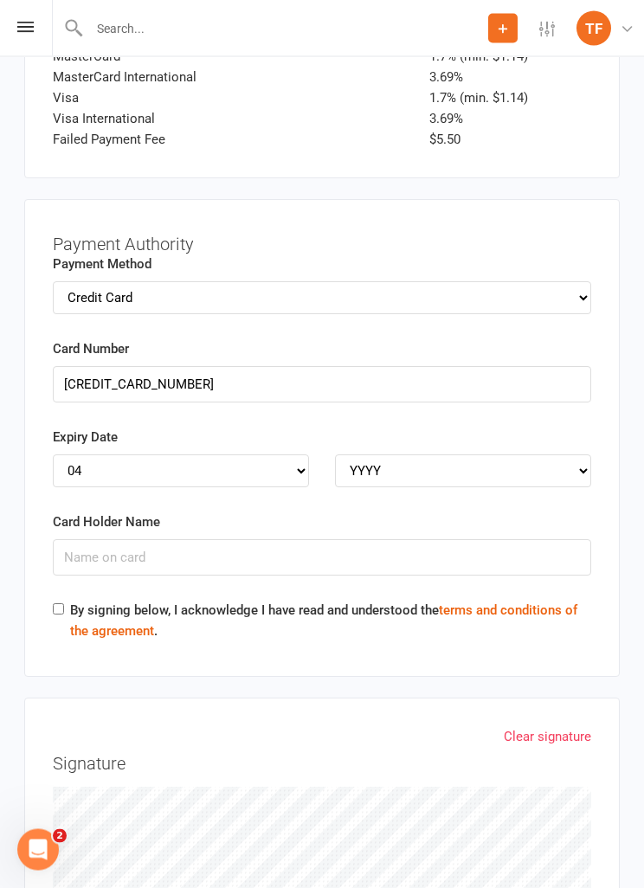
click at [506, 428] on div "Expiry Date MM 01 02 03 04 05 06 07 08 09 10 11 12 YYYY 2025 2026 2027 2028 202…" at bounding box center [322, 458] width 538 height 61
click at [539, 454] on select "YYYY 2025 2026 2027 2028 2029 2030 2031 2032 2033 2034" at bounding box center [463, 470] width 256 height 33
select select "2028"
click at [382, 539] on input "Card Holder Name" at bounding box center [322, 557] width 538 height 36
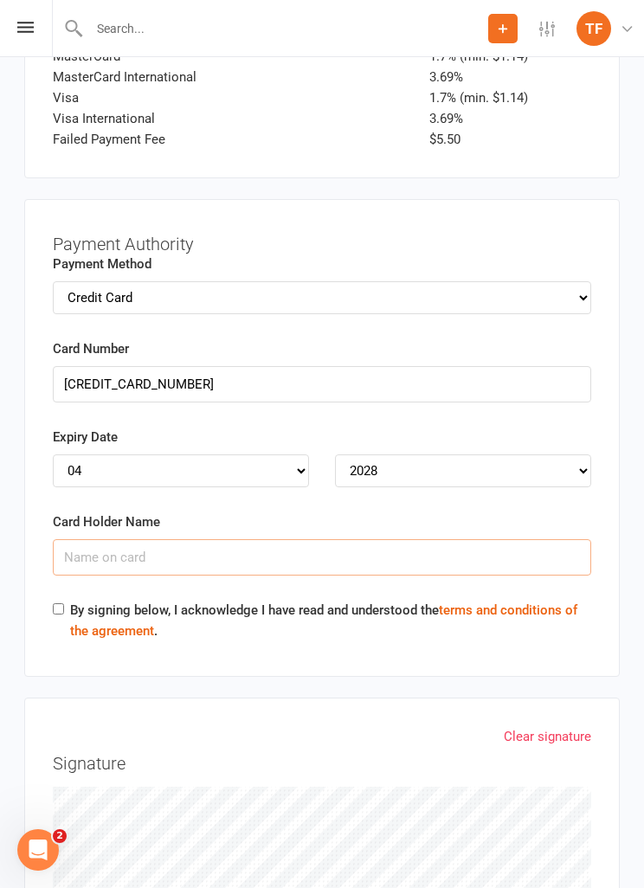
scroll to position [4827, 0]
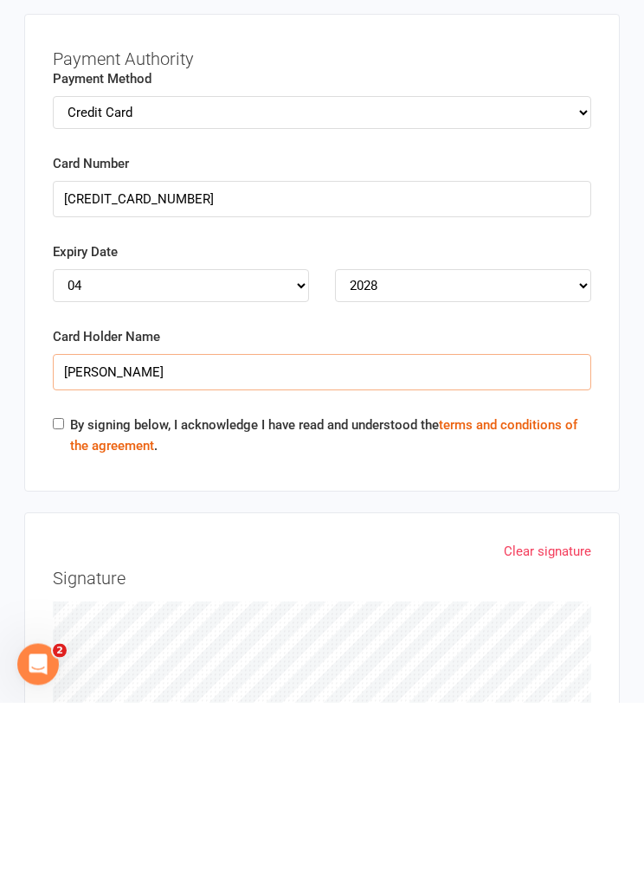
type input "[PERSON_NAME]"
click at [63, 604] on input "By signing below, I acknowledge I have read and understood the terms and condit…" at bounding box center [58, 609] width 11 height 11
checkbox input "true"
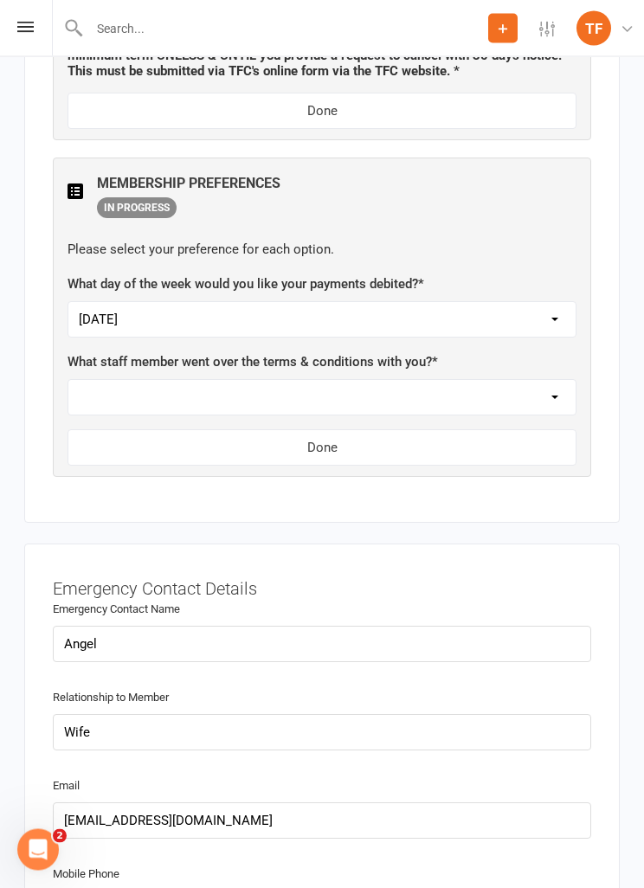
scroll to position [2694, 0]
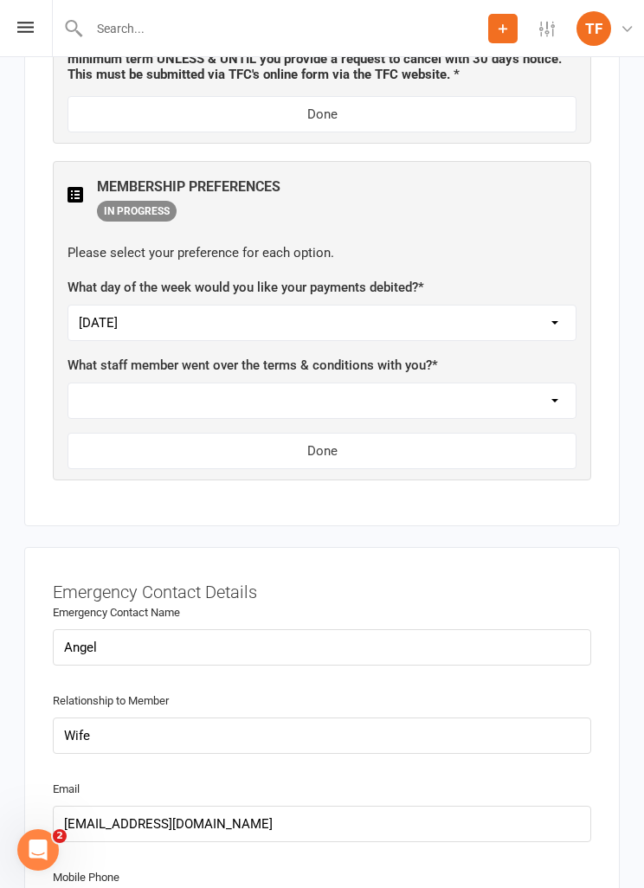
click at [533, 394] on select "Not sure [PERSON_NAME] [PERSON_NAME] [PERSON_NAME] [PERSON_NAME] [PERSON_NAME] …" at bounding box center [321, 400] width 507 height 35
select select "[PERSON_NAME]"
click at [520, 390] on select "Not sure [PERSON_NAME] [PERSON_NAME] [PERSON_NAME] [PERSON_NAME] [PERSON_NAME] …" at bounding box center [321, 400] width 507 height 35
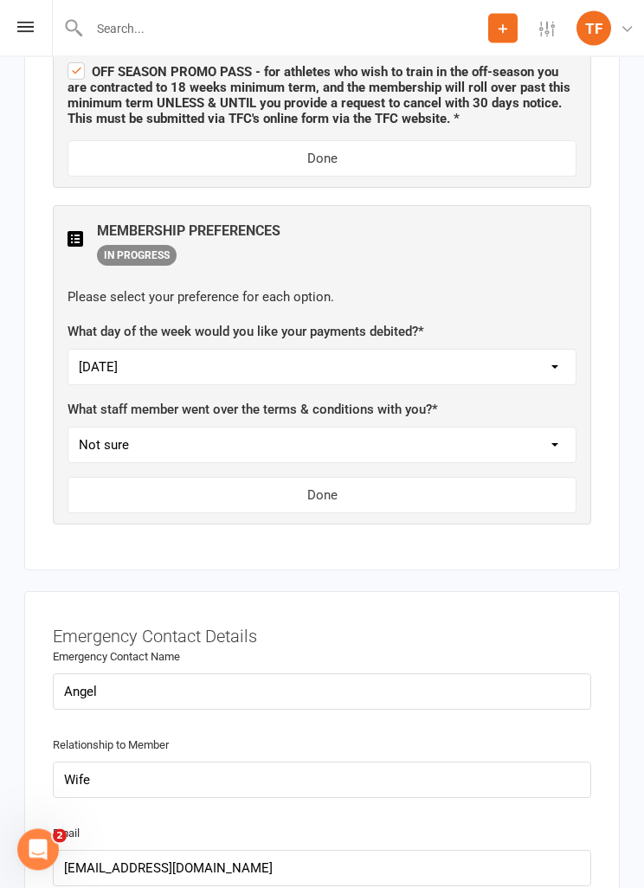
scroll to position [2650, 0]
click at [549, 434] on select "Not sure [PERSON_NAME] [PERSON_NAME] [PERSON_NAME] [PERSON_NAME] [PERSON_NAME] …" at bounding box center [321, 445] width 507 height 35
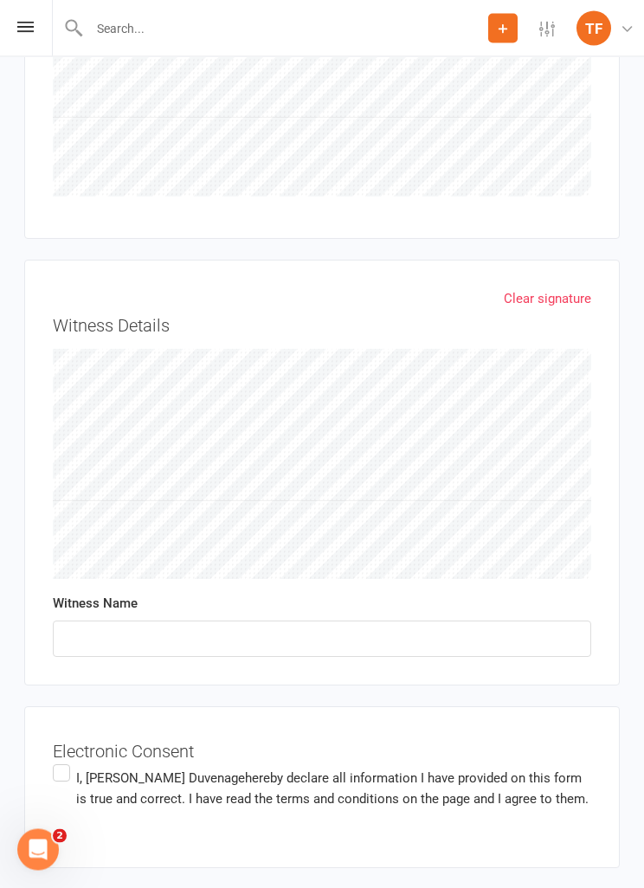
scroll to position [5646, 0]
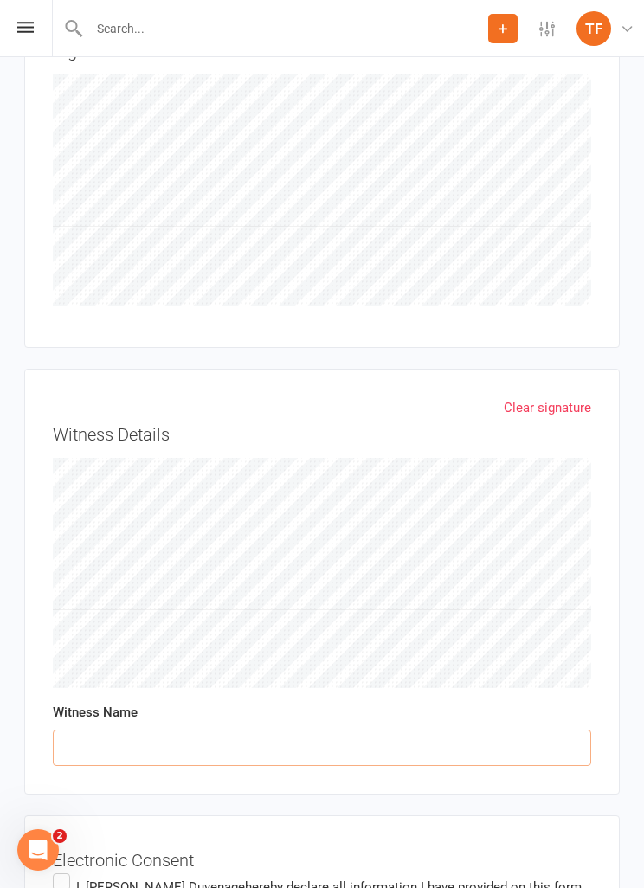
click at [127, 730] on input "text" at bounding box center [322, 748] width 538 height 36
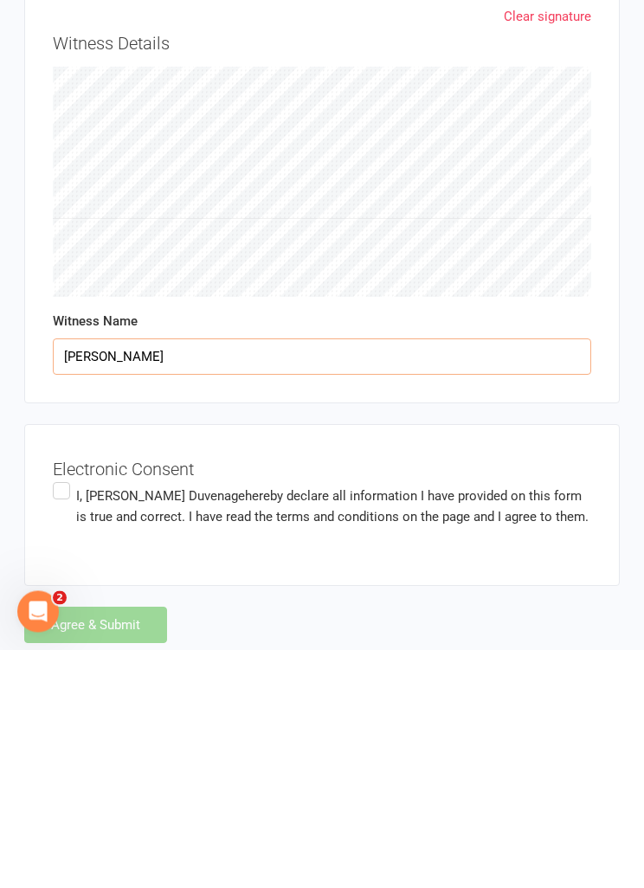
type input "[PERSON_NAME]"
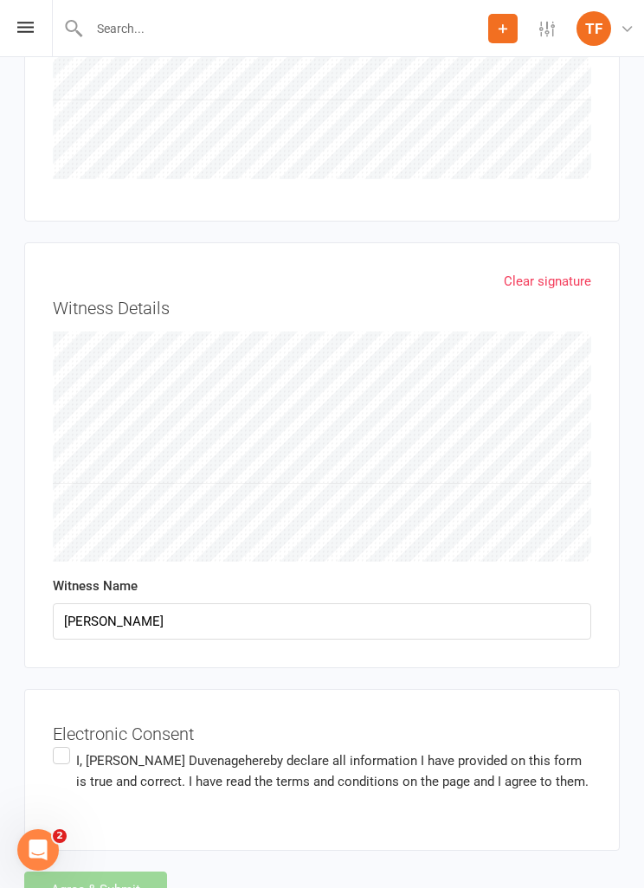
click at [75, 743] on label "I, [PERSON_NAME] hereby declare all information I have provided on this form is…" at bounding box center [322, 770] width 538 height 55
click at [64, 743] on input "I, [PERSON_NAME] hereby declare all information I have provided on this form is…" at bounding box center [58, 743] width 11 height 0
click at [99, 872] on button "Agree & Submit" at bounding box center [95, 890] width 143 height 36
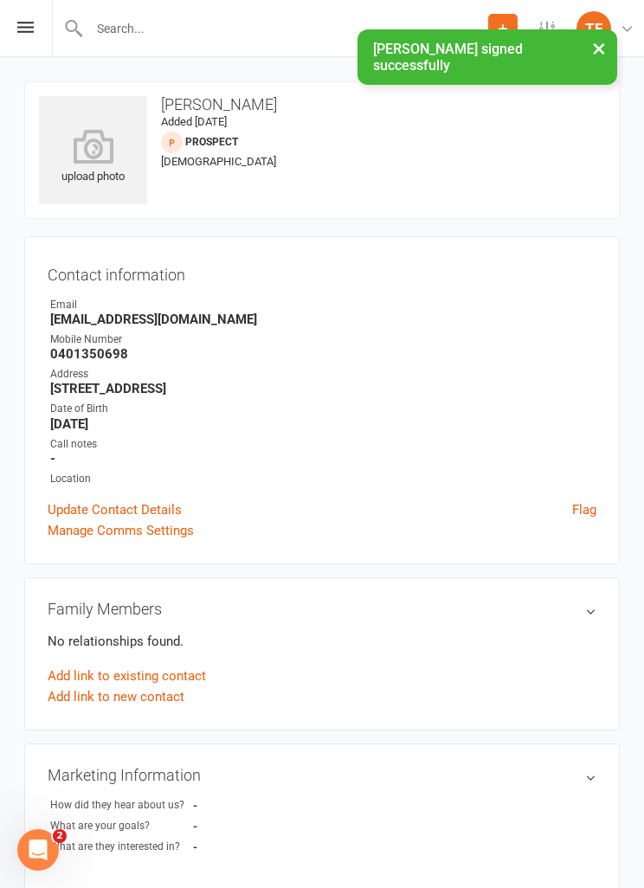
click at [90, 157] on icon at bounding box center [93, 146] width 108 height 35
